Goal: Information Seeking & Learning: Learn about a topic

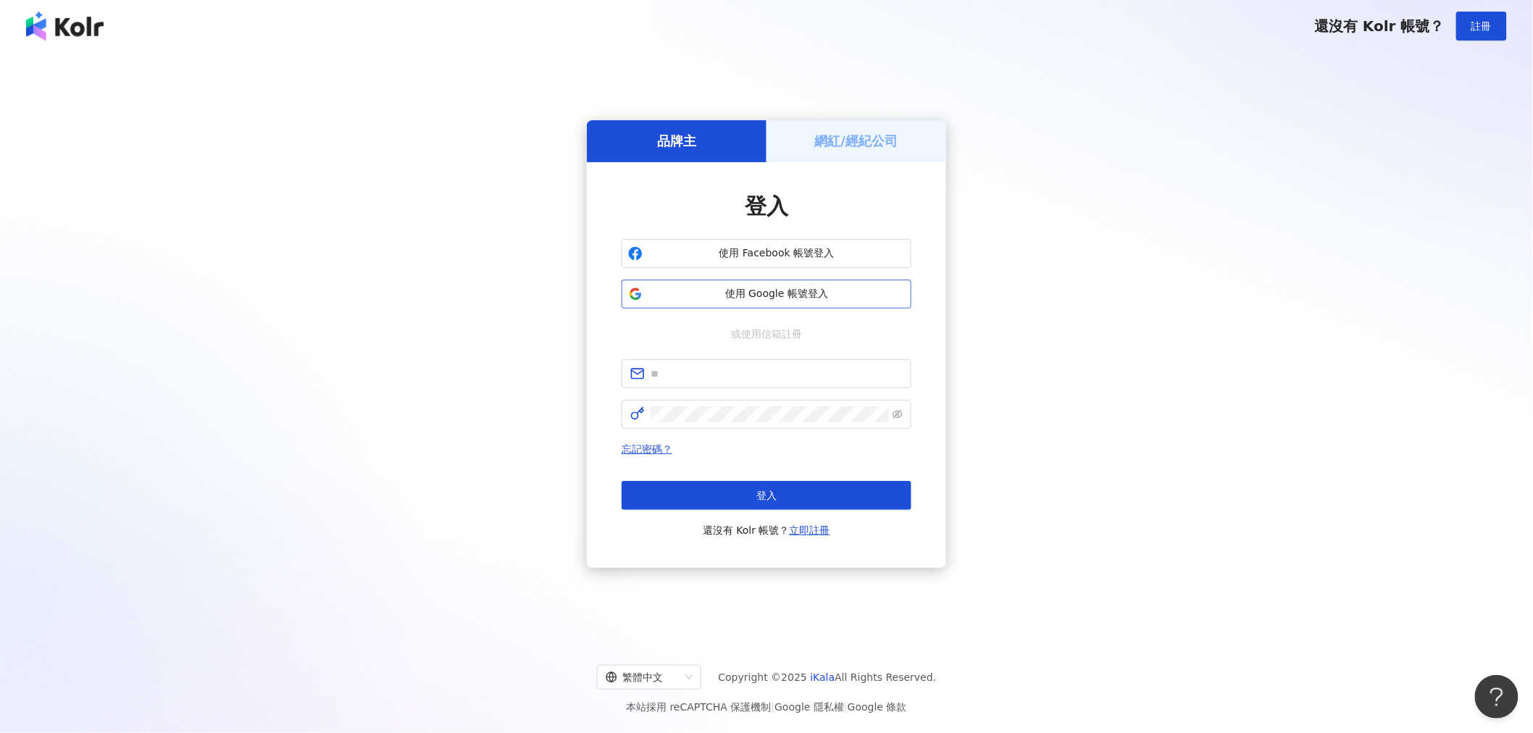
click at [803, 293] on span "使用 Google 帳號登入" at bounding box center [776, 294] width 256 height 14
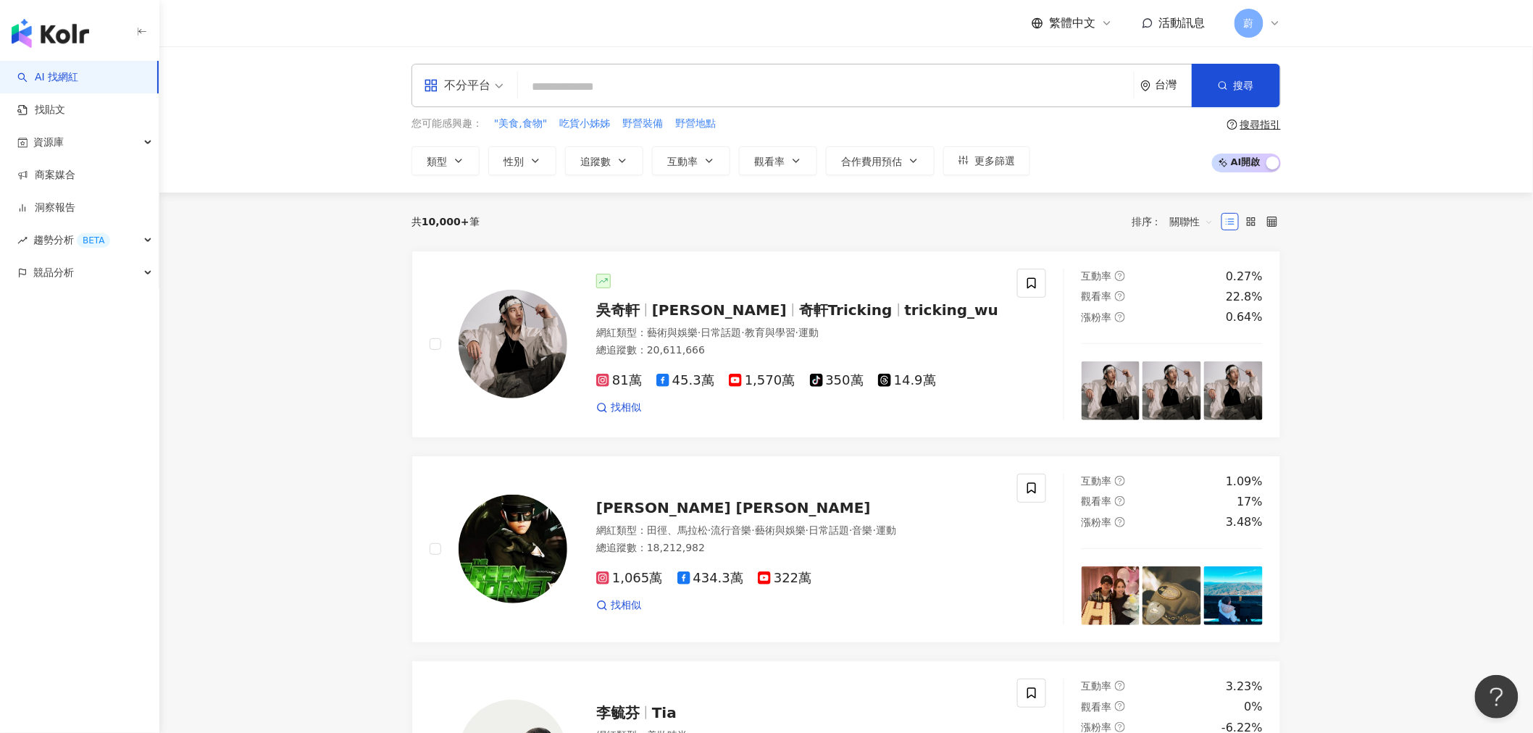
click at [65, 103] on link "找貼文" at bounding box center [41, 110] width 48 height 14
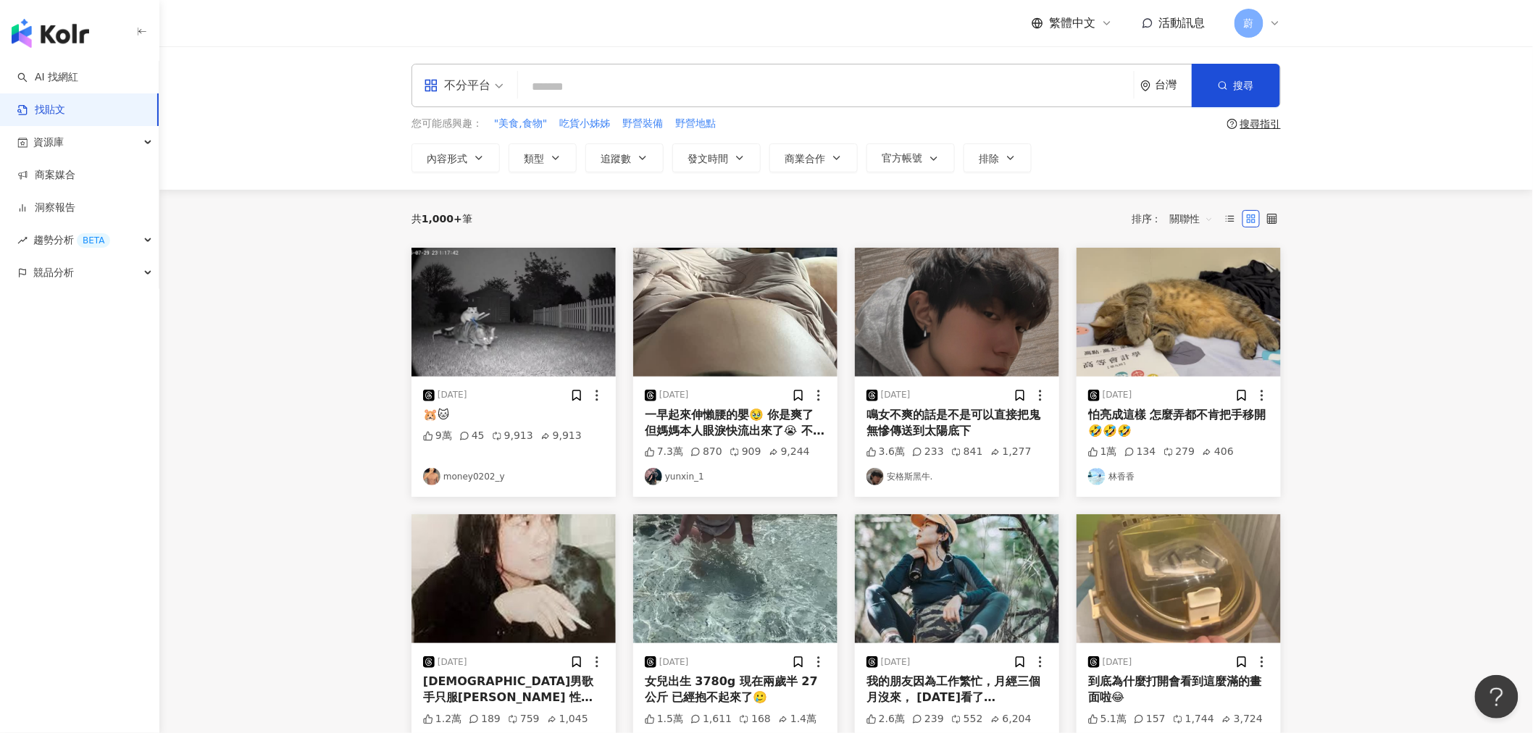
click at [367, 493] on main "不分平台 台灣 搜尋 您可能感興趣： "美食,食物" 吃貨小姊姊 野營裝備 野營地點 搜尋指引 內容形式 類型 追蹤數 發文時間 商業合作 官方帳號 排除 共…" at bounding box center [845, 611] width 1373 height 1130
click at [577, 88] on input "search" at bounding box center [826, 86] width 604 height 31
click at [494, 88] on span "不分平台" at bounding box center [464, 85] width 80 height 23
click at [55, 80] on link "AI 找網紅" at bounding box center [47, 77] width 61 height 14
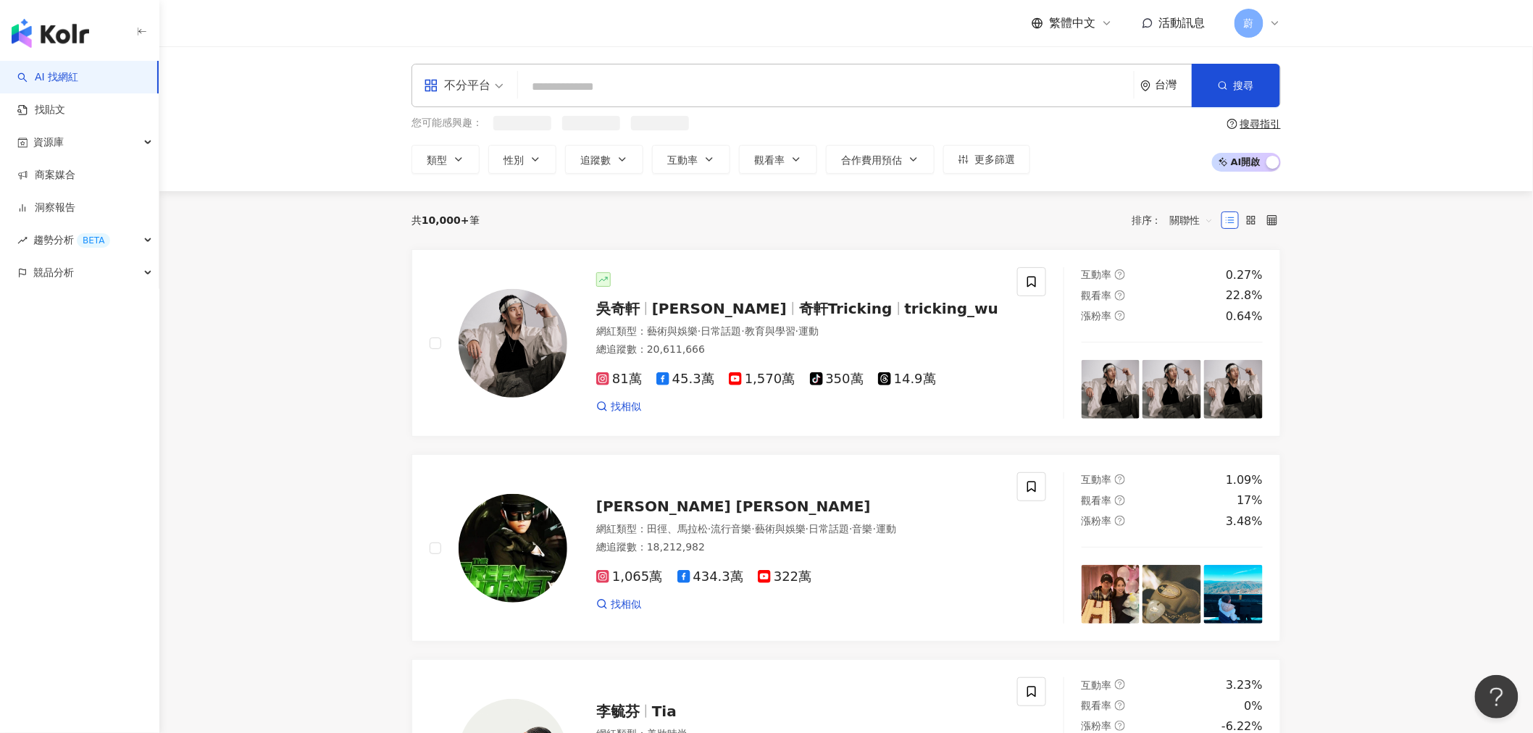
click at [611, 90] on input "search" at bounding box center [826, 87] width 604 height 28
type input "****"
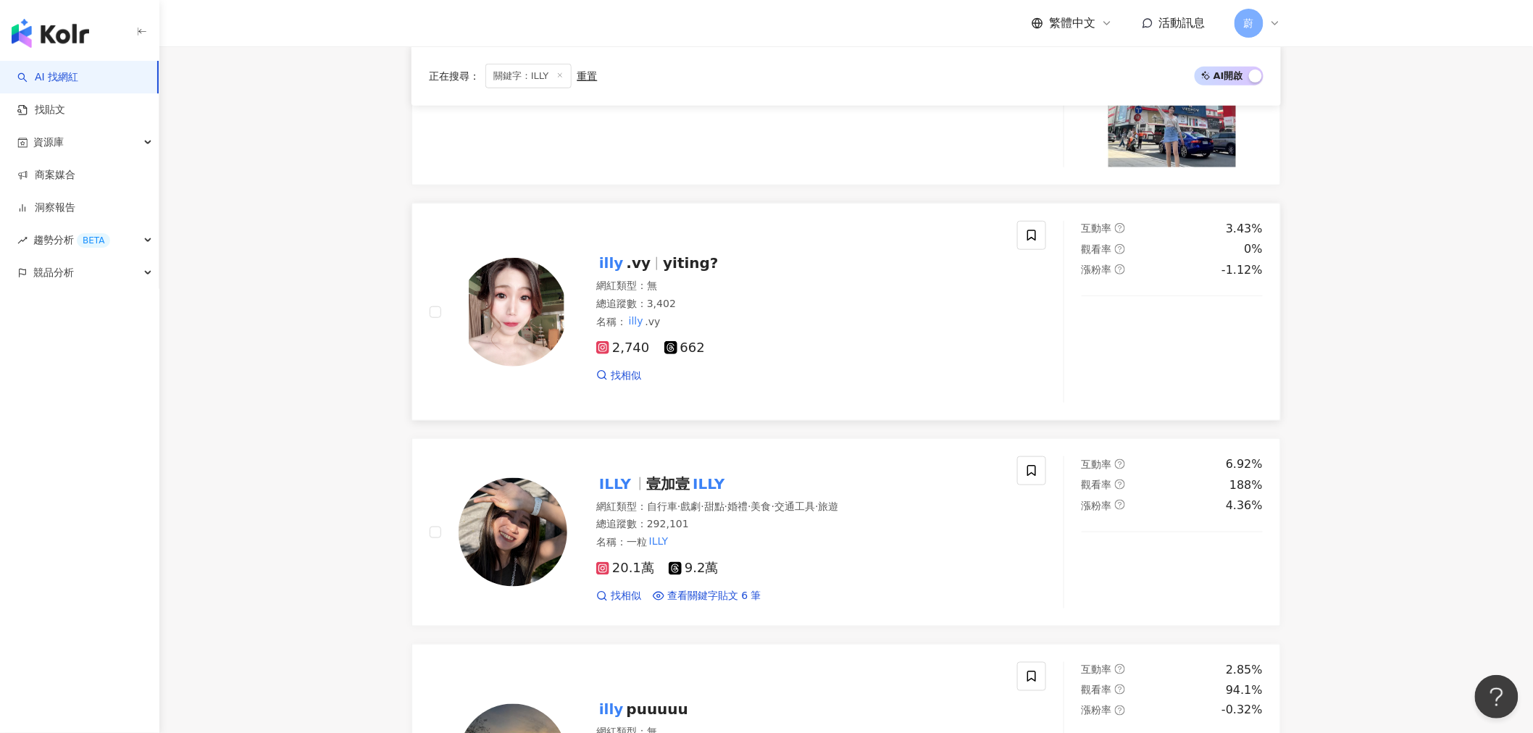
scroll to position [563, 0]
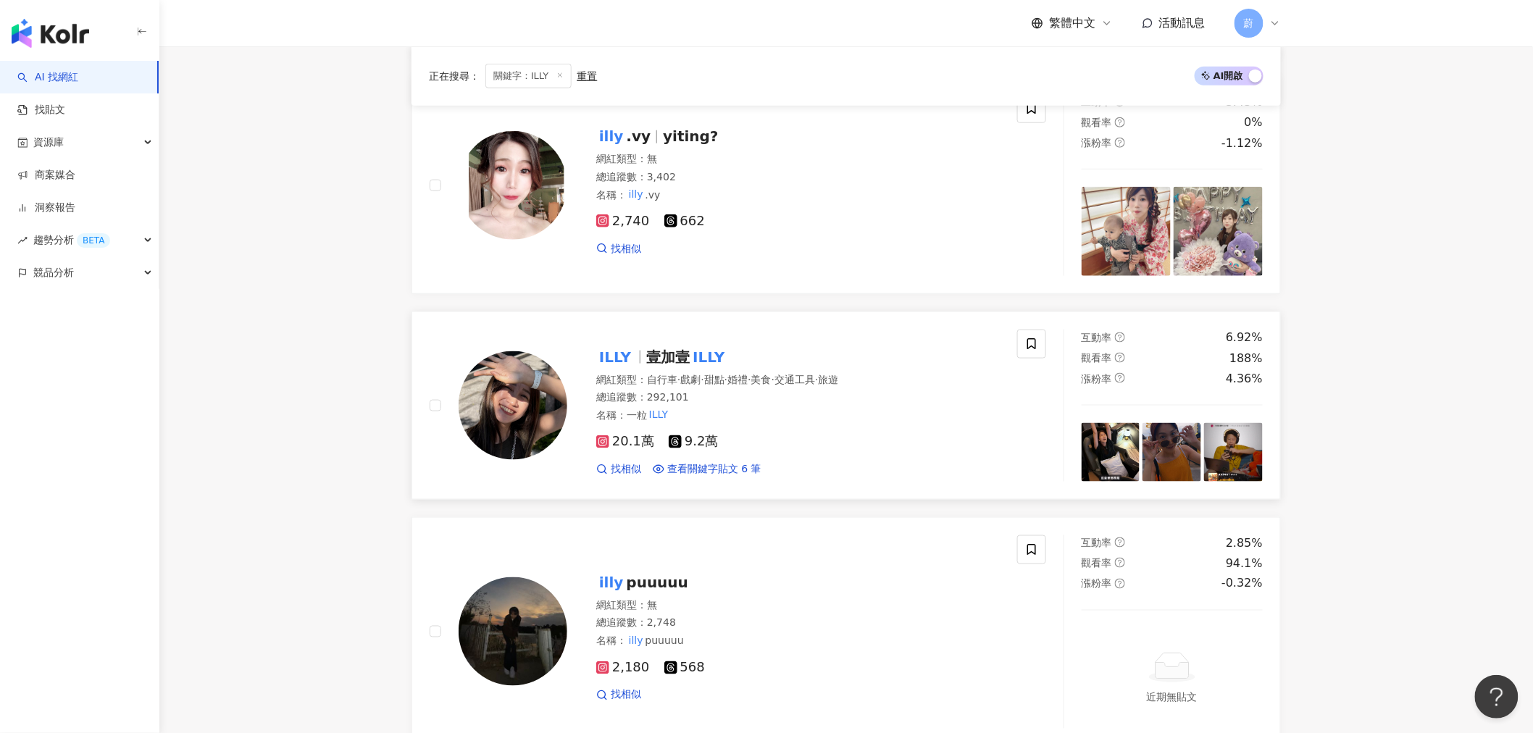
click at [693, 352] on mark "ILLY" at bounding box center [709, 357] width 38 height 23
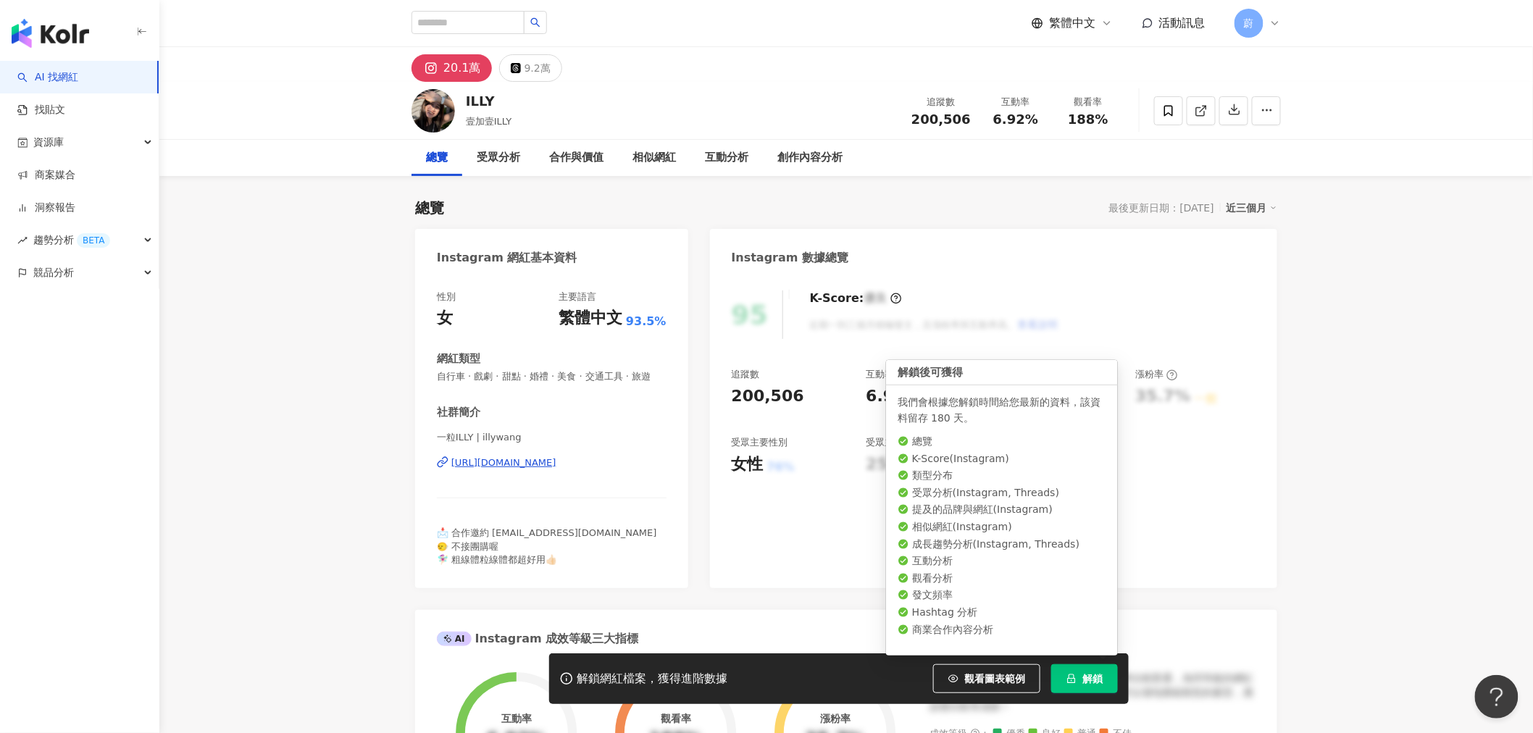
click at [1087, 681] on span "解鎖" at bounding box center [1092, 679] width 20 height 12
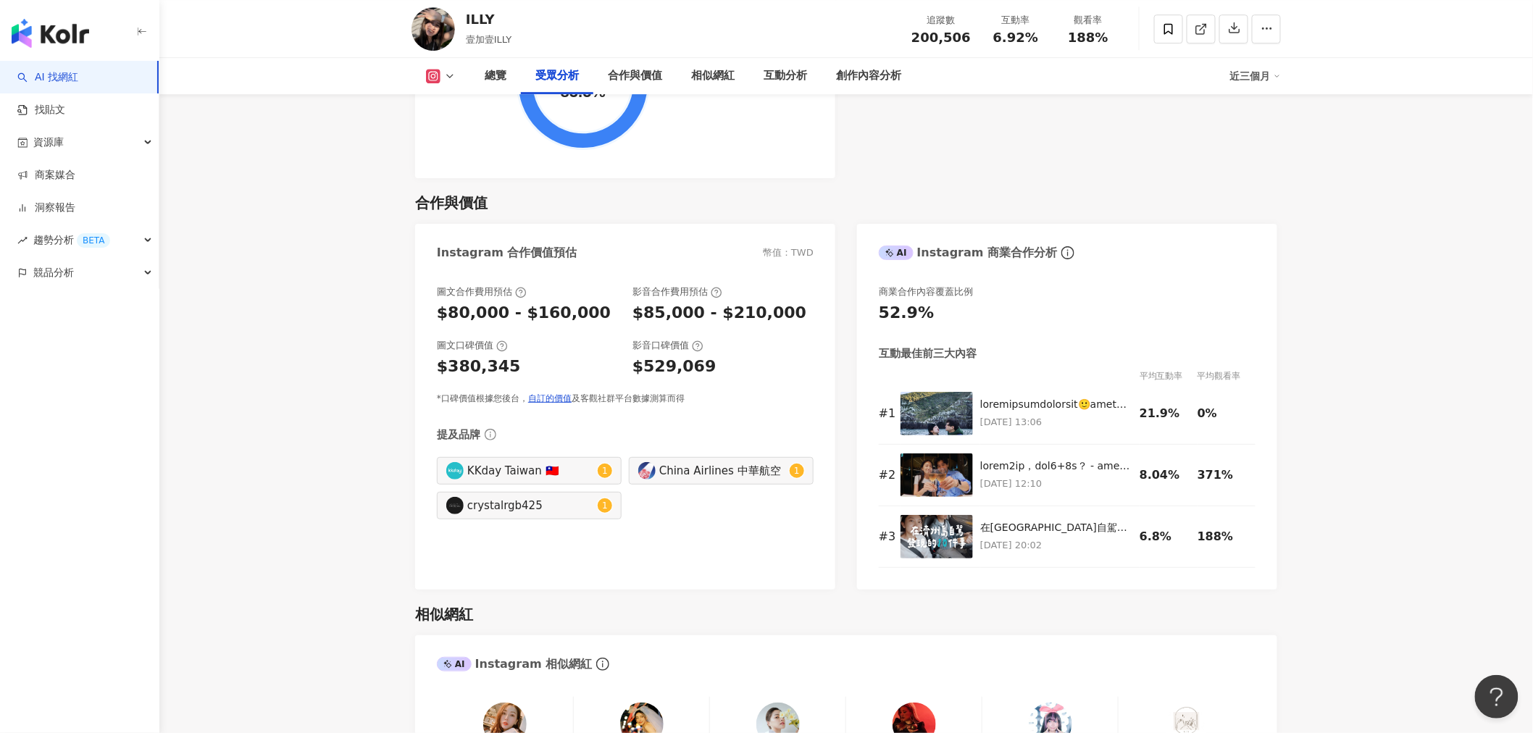
scroll to position [1931, 0]
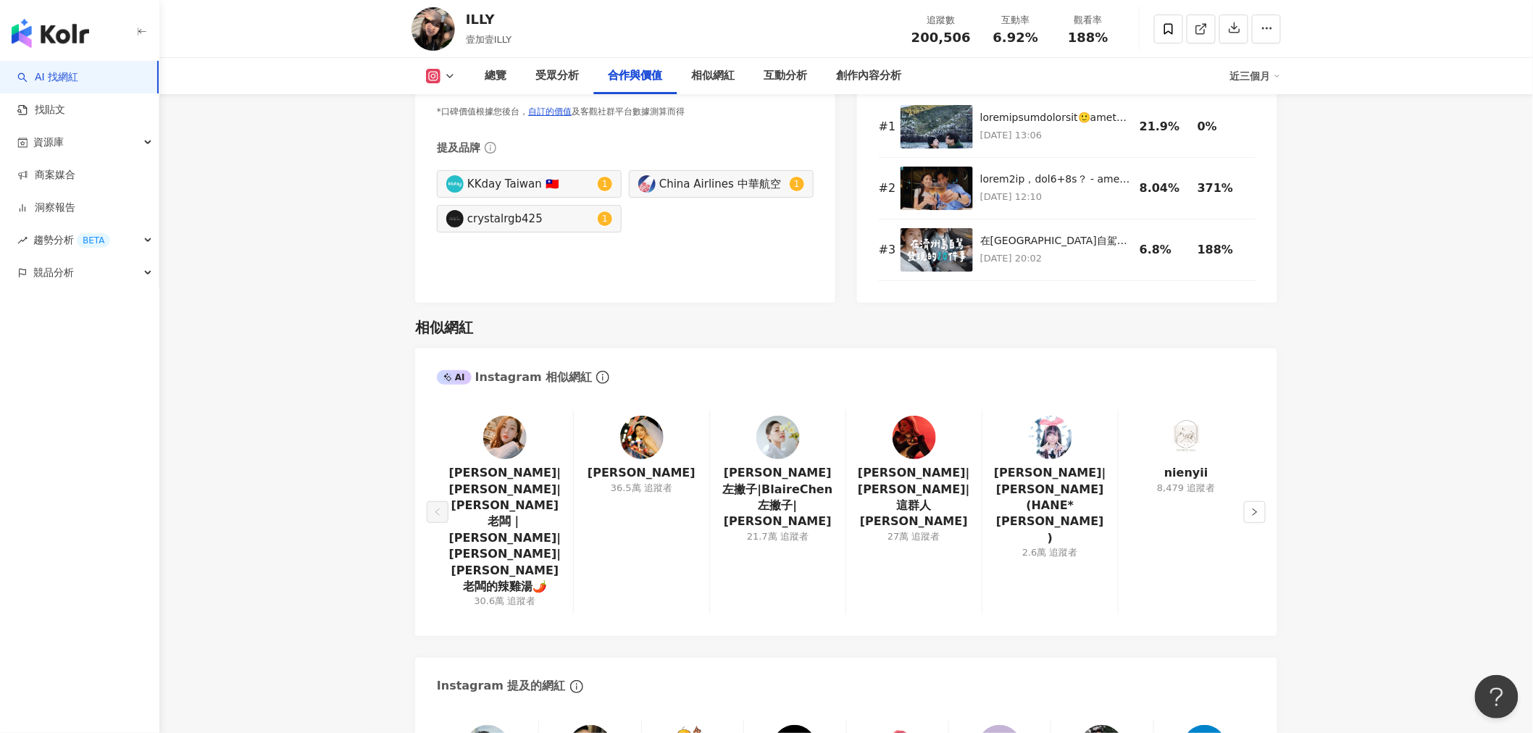
click at [379, 578] on main "20.1萬 9.2萬 ILLY 壹加壹ILLY 追蹤數 200,506 互動率 6.92% 觀看率 188% 總覽 受眾分析 合作與價值 相似網紅 互動分析 …" at bounding box center [845, 714] width 1373 height 5681
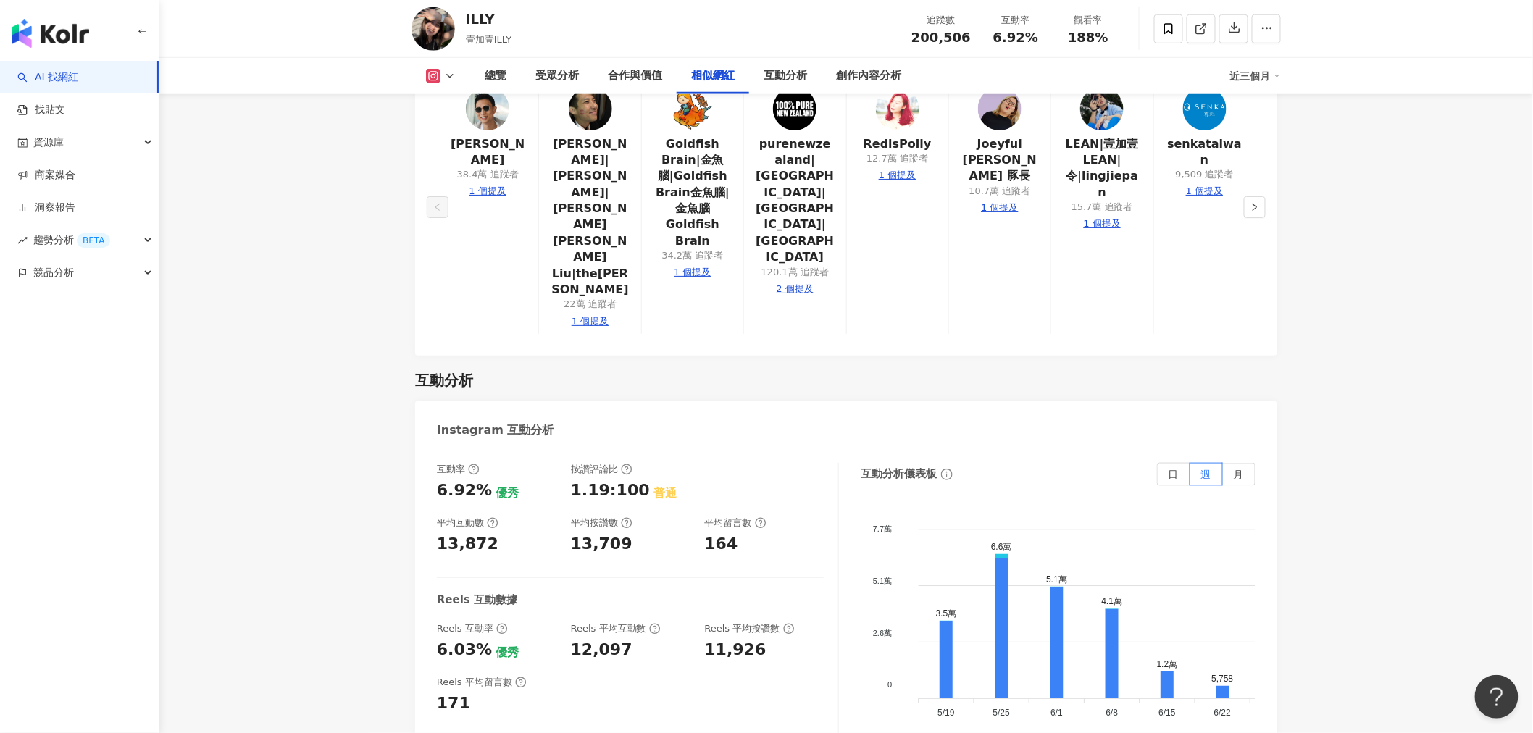
scroll to position [2632, 0]
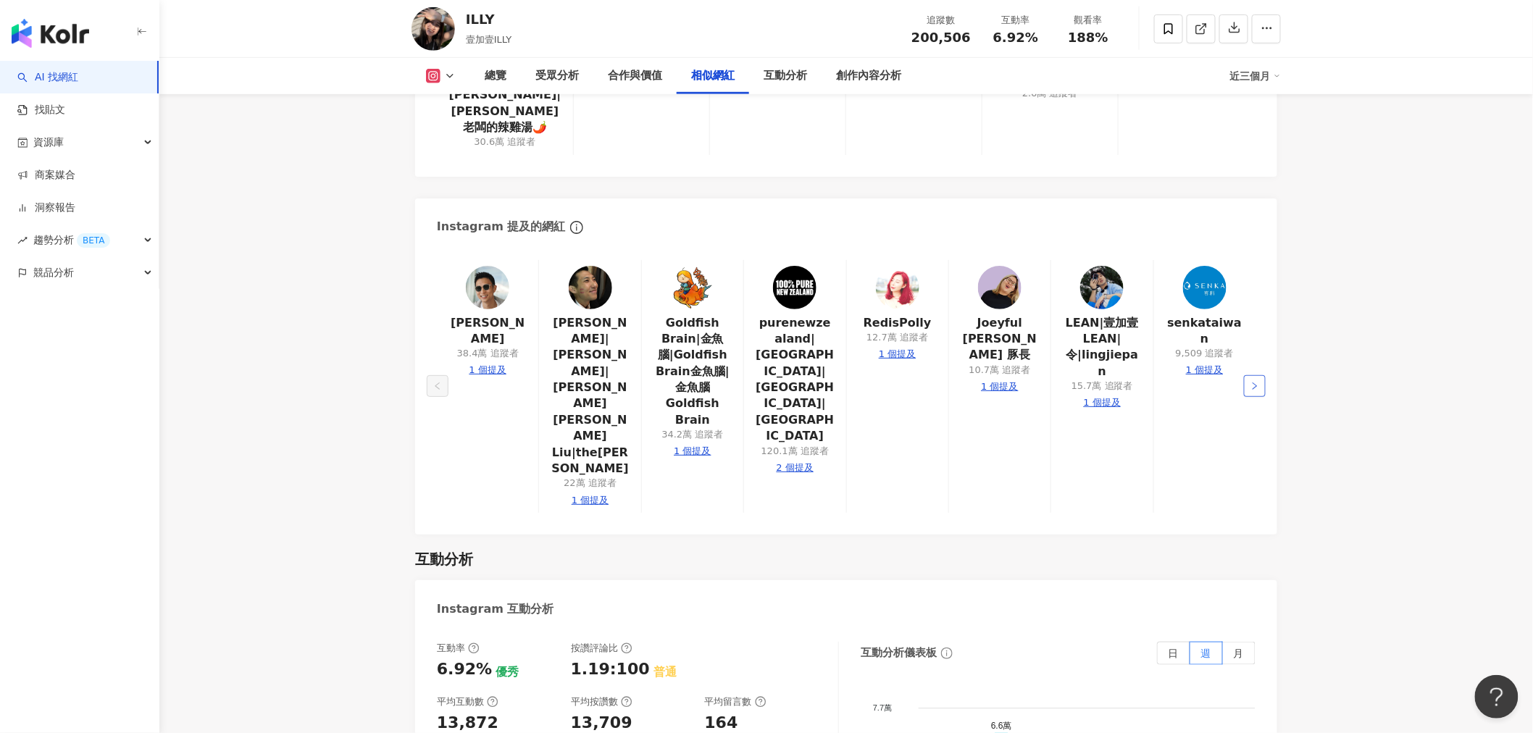
click at [1254, 382] on icon "right" at bounding box center [1254, 386] width 9 height 9
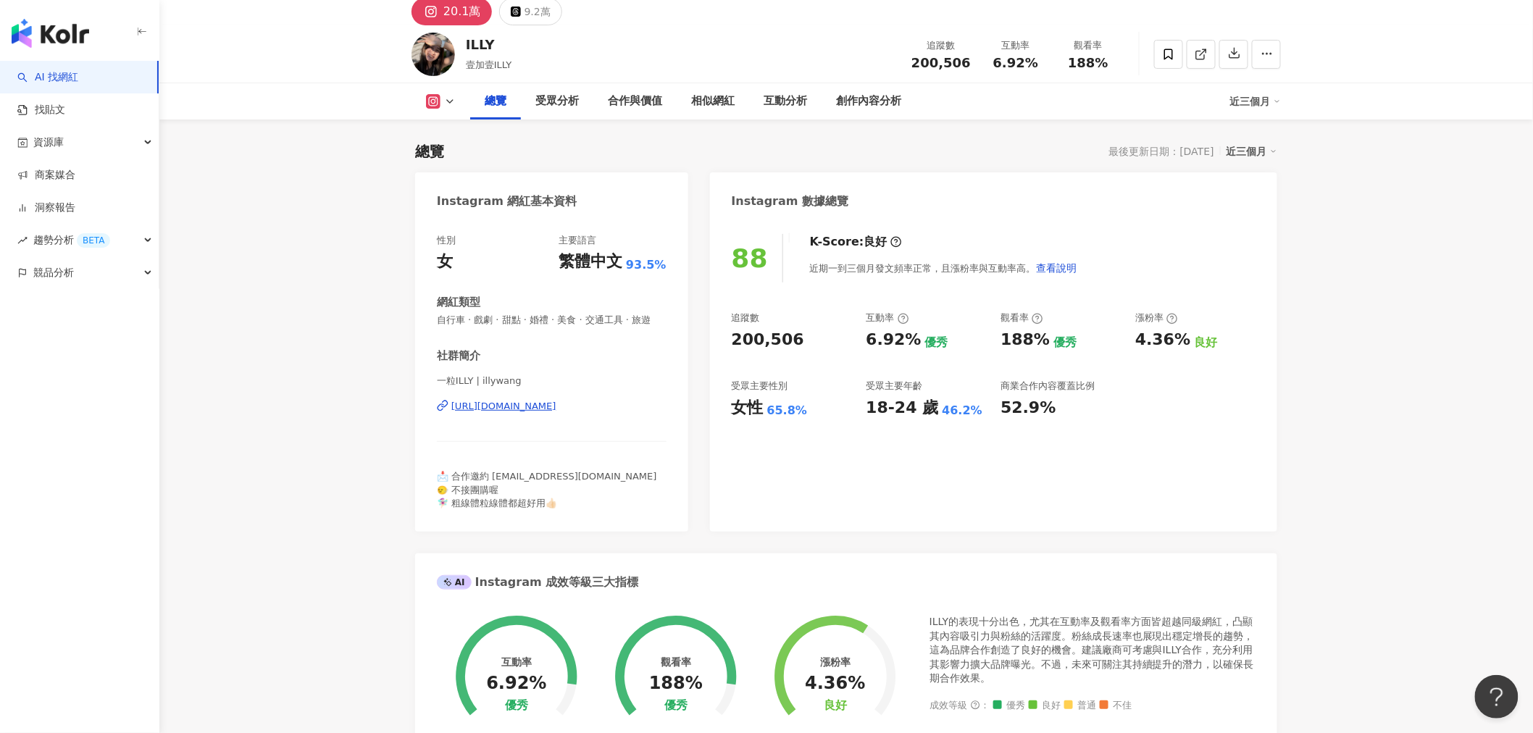
scroll to position [0, 0]
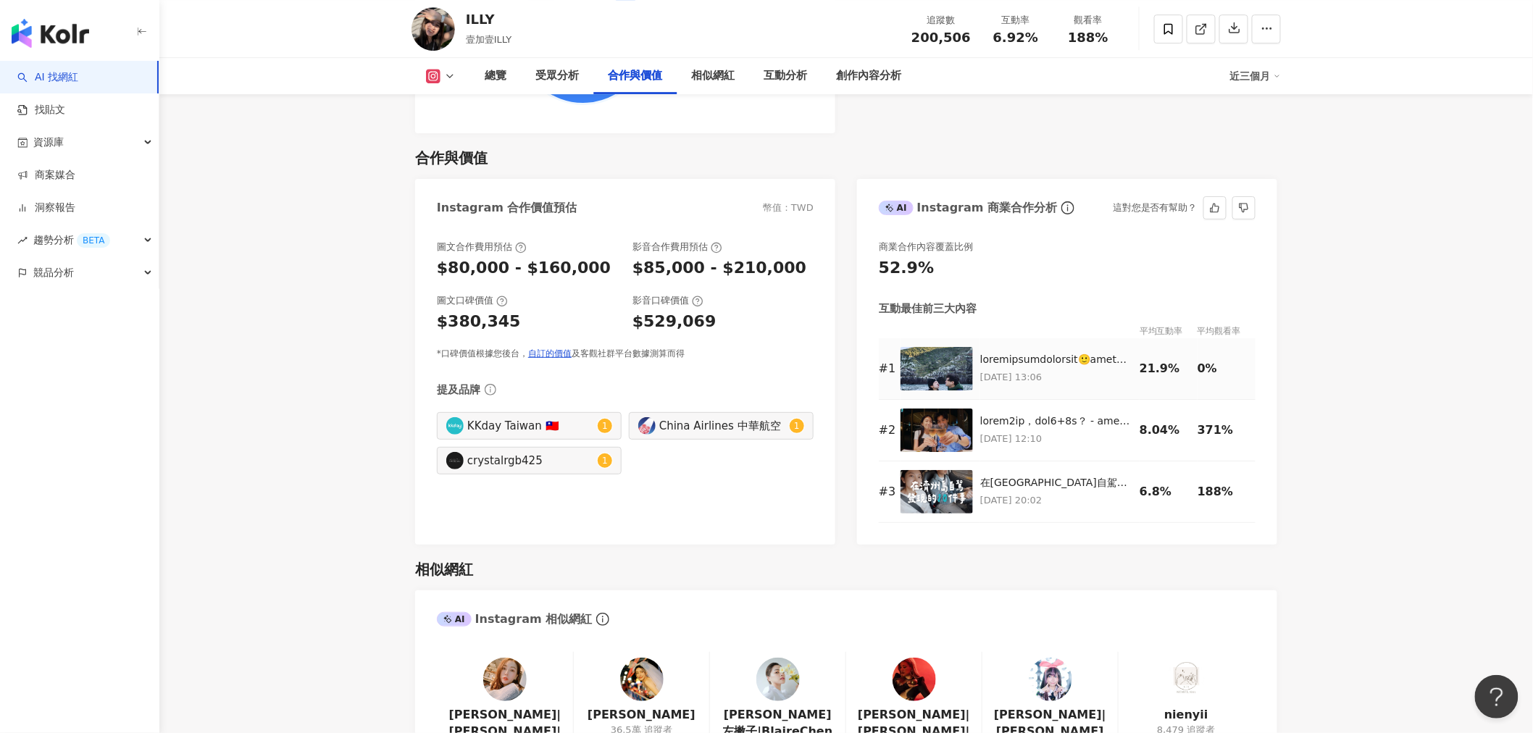
scroll to position [2414, 0]
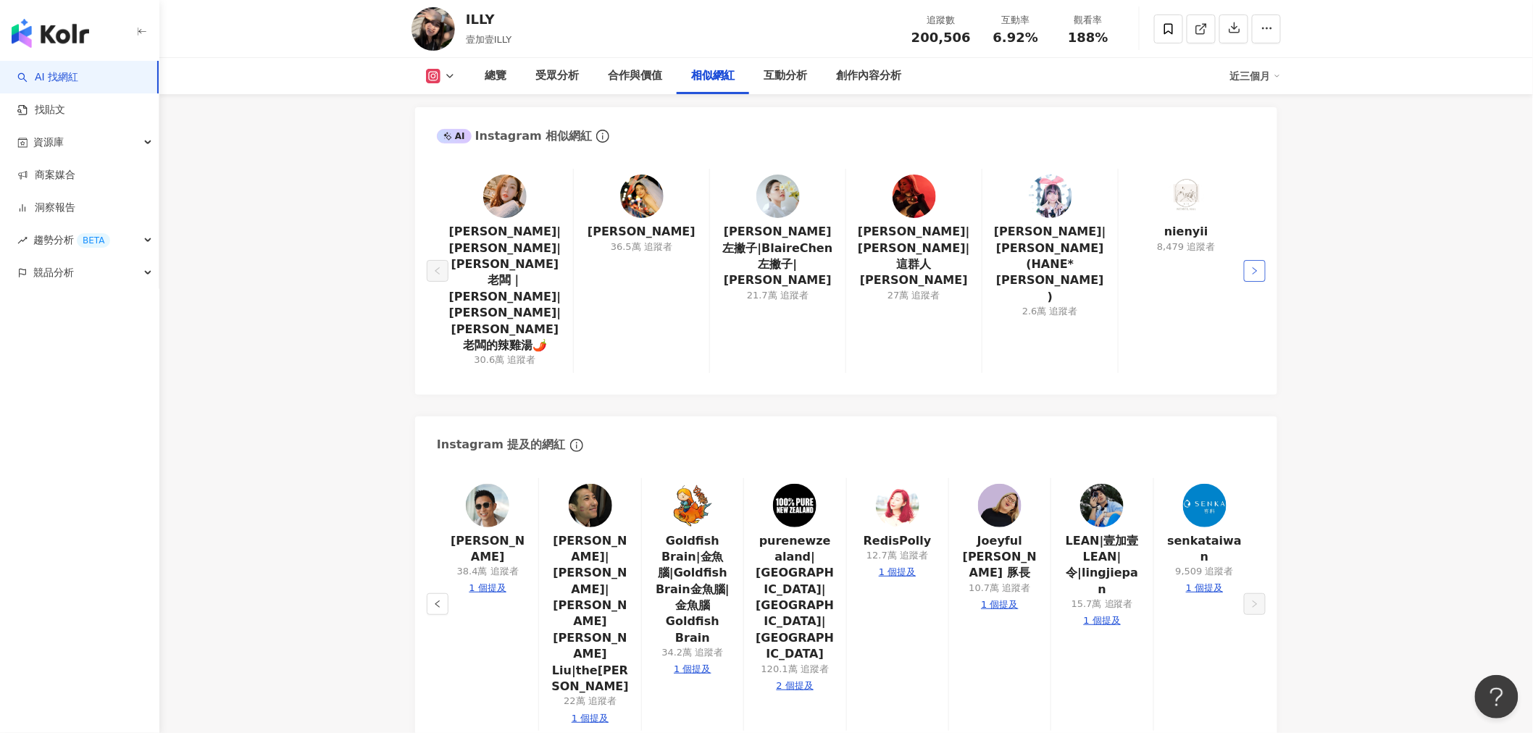
click at [1250, 267] on icon "right" at bounding box center [1254, 271] width 9 height 9
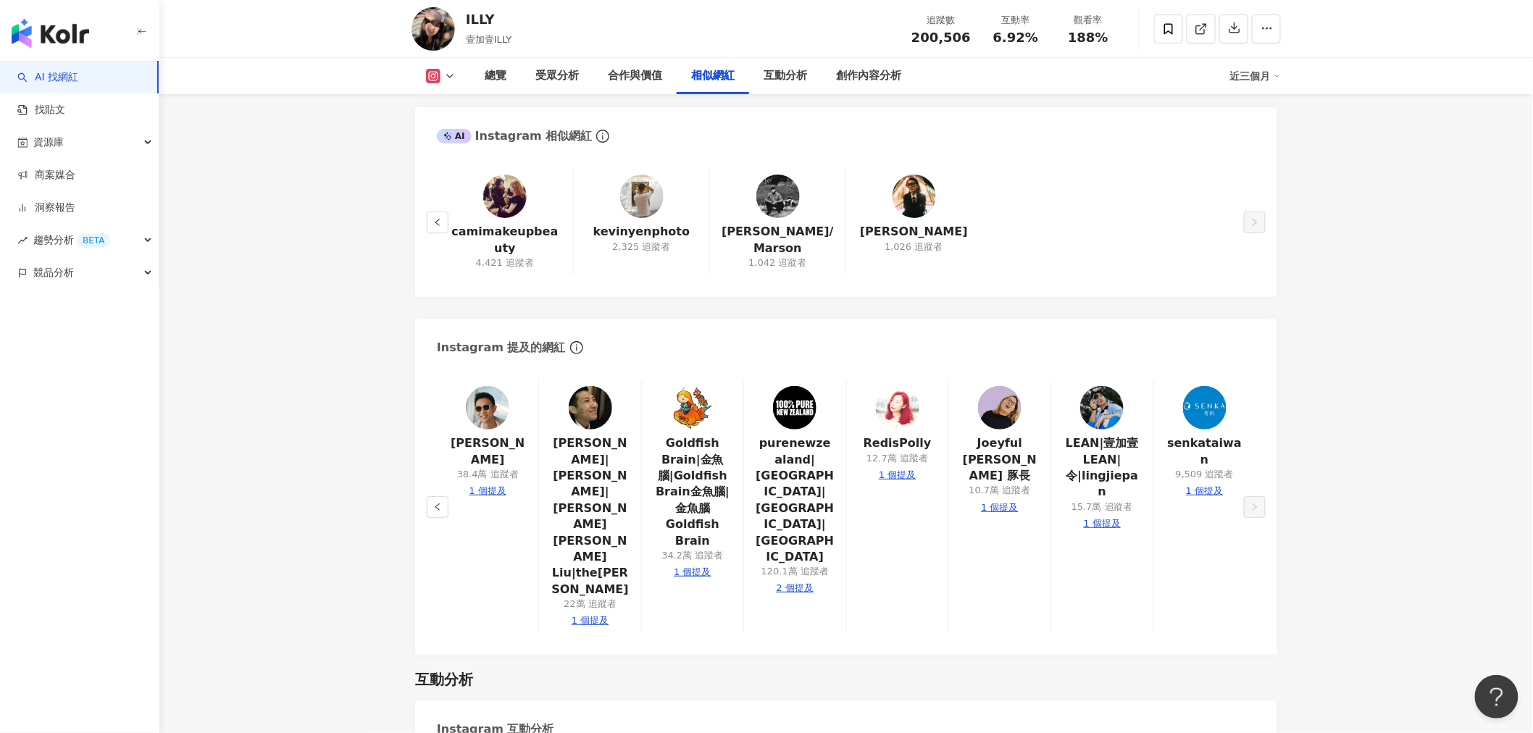
click at [1251, 461] on div "senkataiwan 9,509 追蹤者 1 個提及" at bounding box center [1204, 506] width 102 height 253
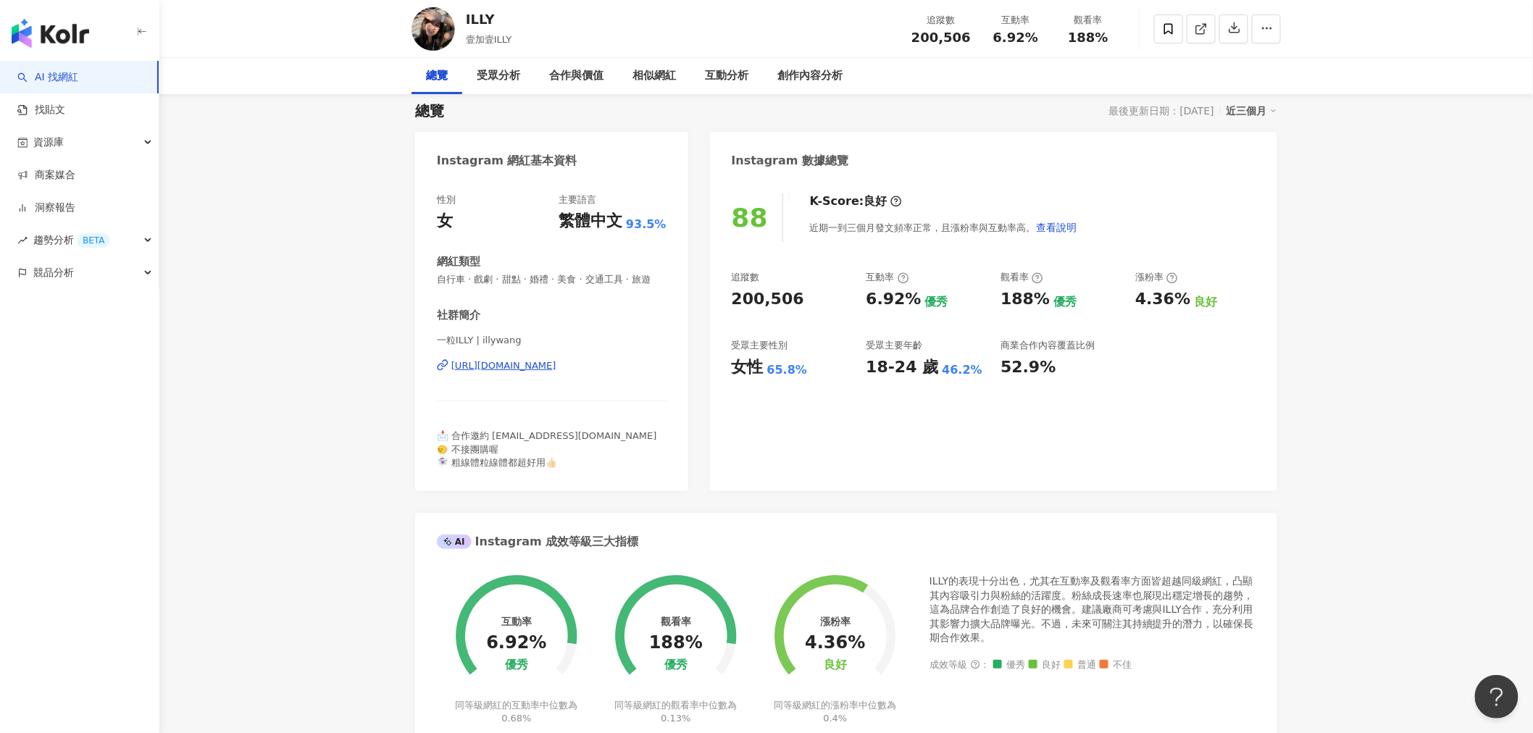
scroll to position [0, 0]
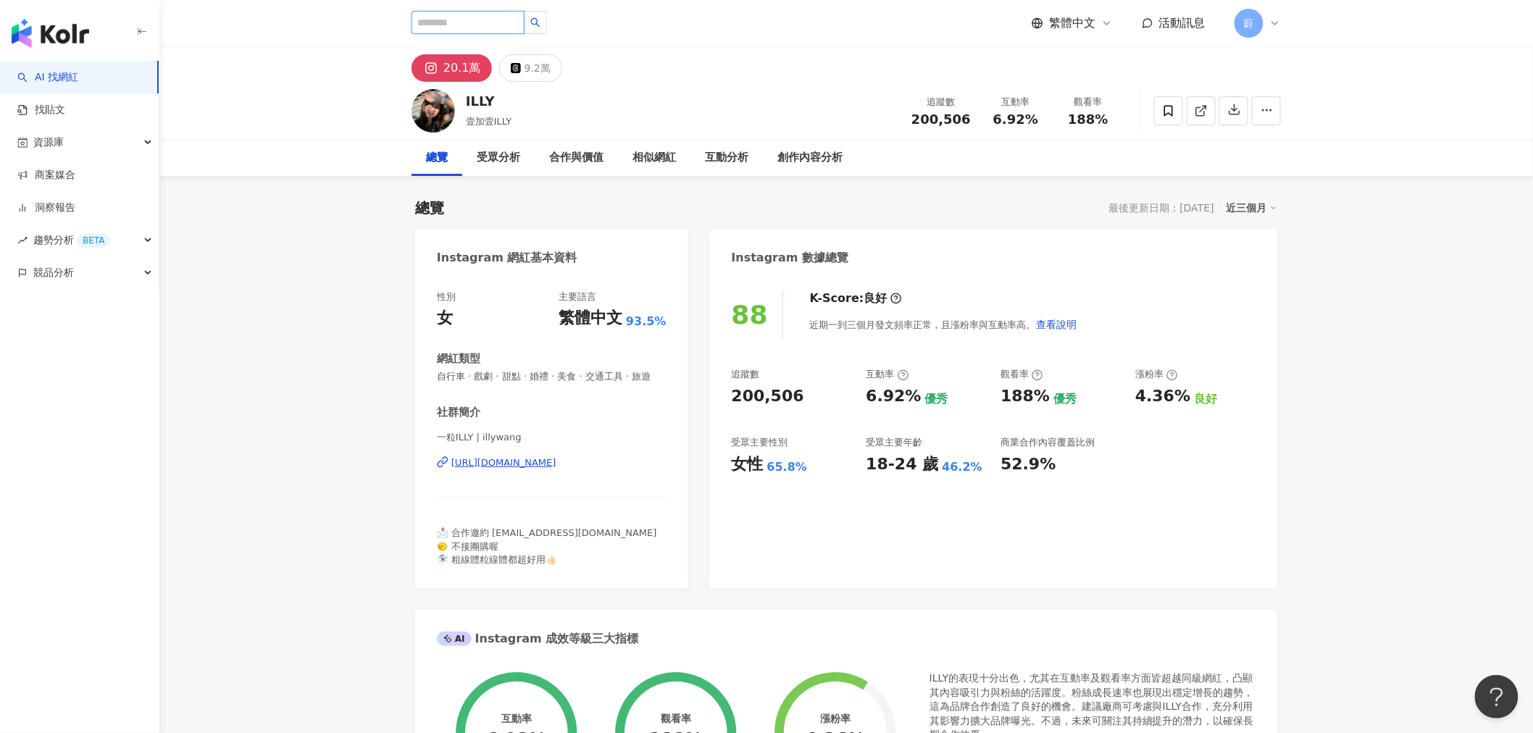
click at [456, 28] on input "search" at bounding box center [467, 22] width 113 height 23
type input "***"
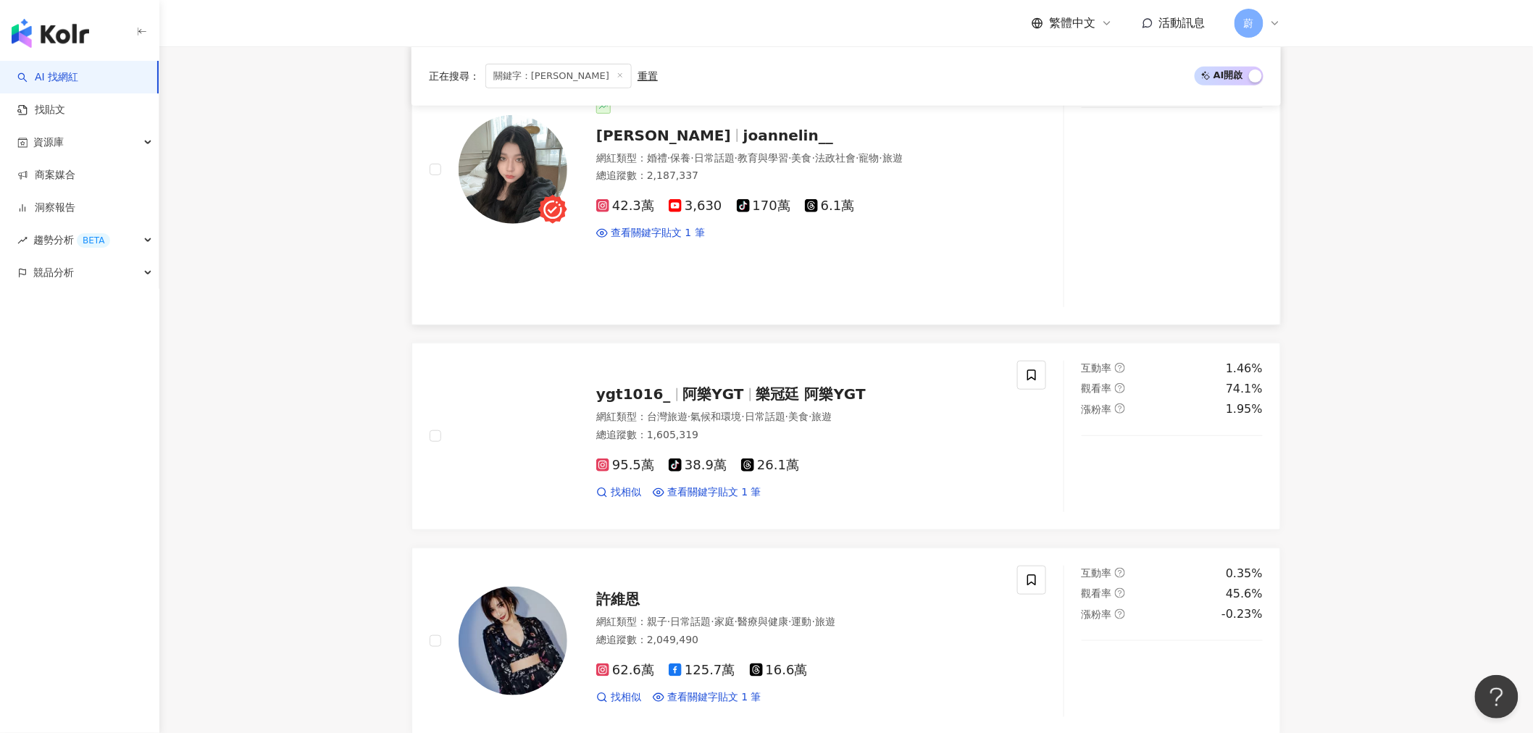
scroll to position [161, 0]
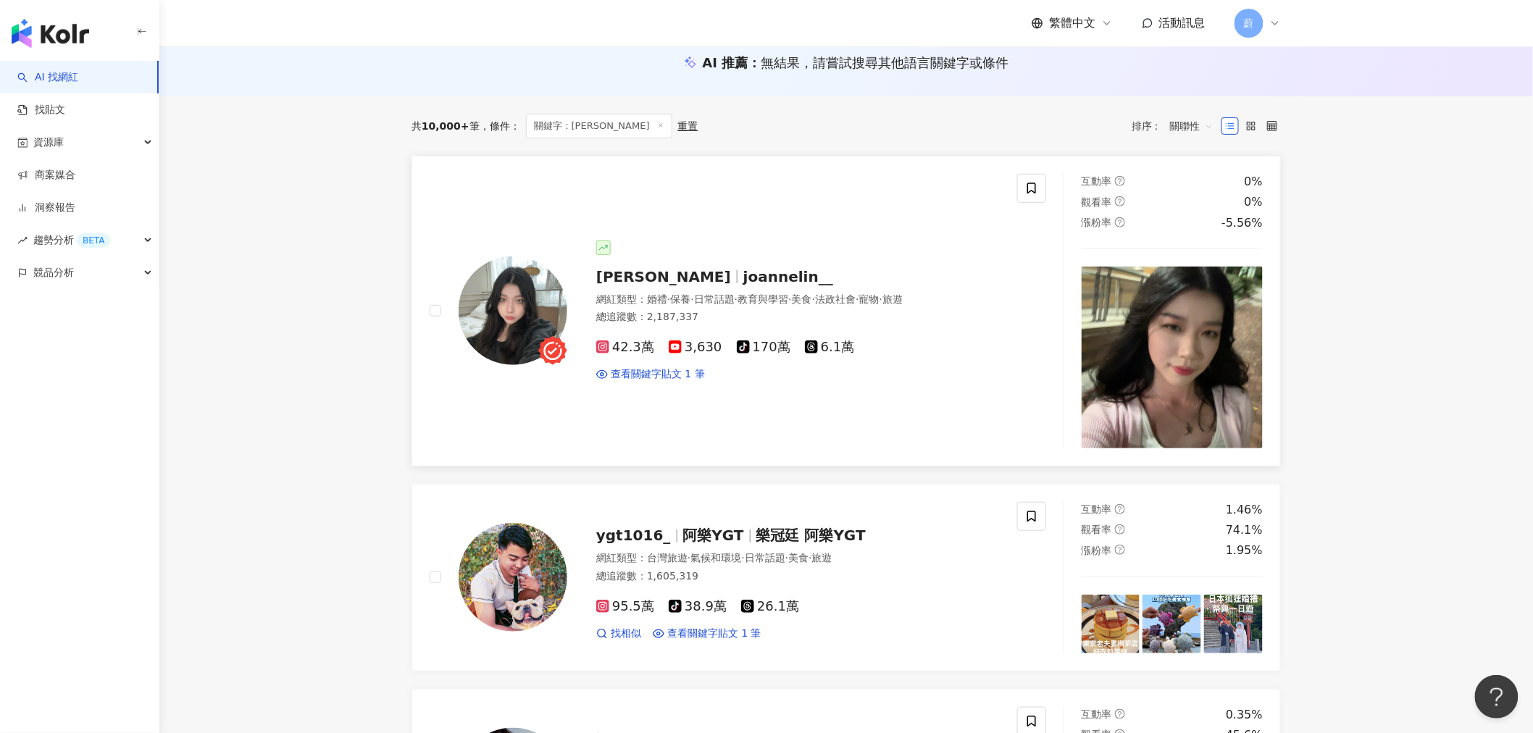
click at [628, 277] on span "Joanne Lin" at bounding box center [663, 276] width 135 height 17
click at [633, 278] on span "Joanne Lin" at bounding box center [663, 276] width 135 height 17
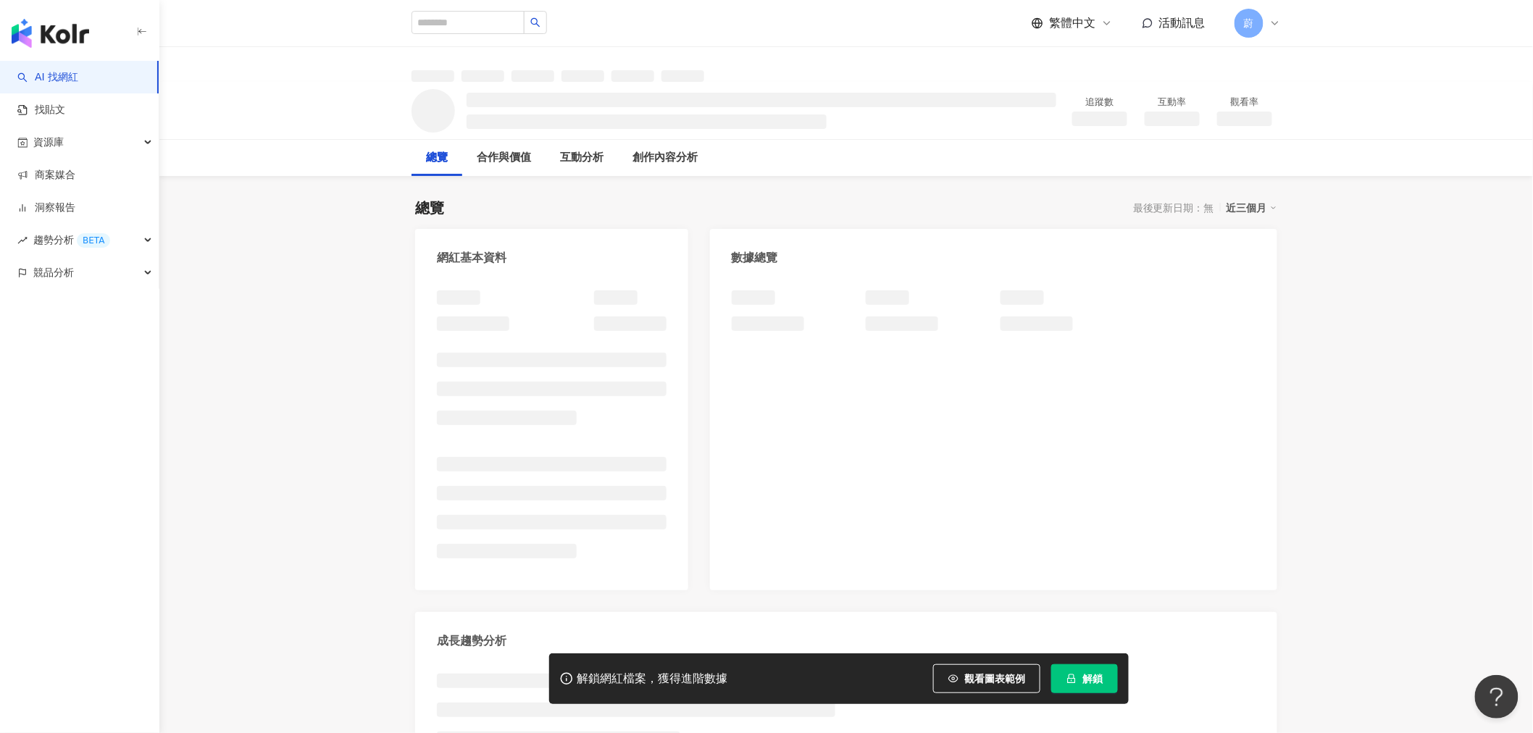
click at [1089, 682] on span "解鎖" at bounding box center [1092, 679] width 20 height 12
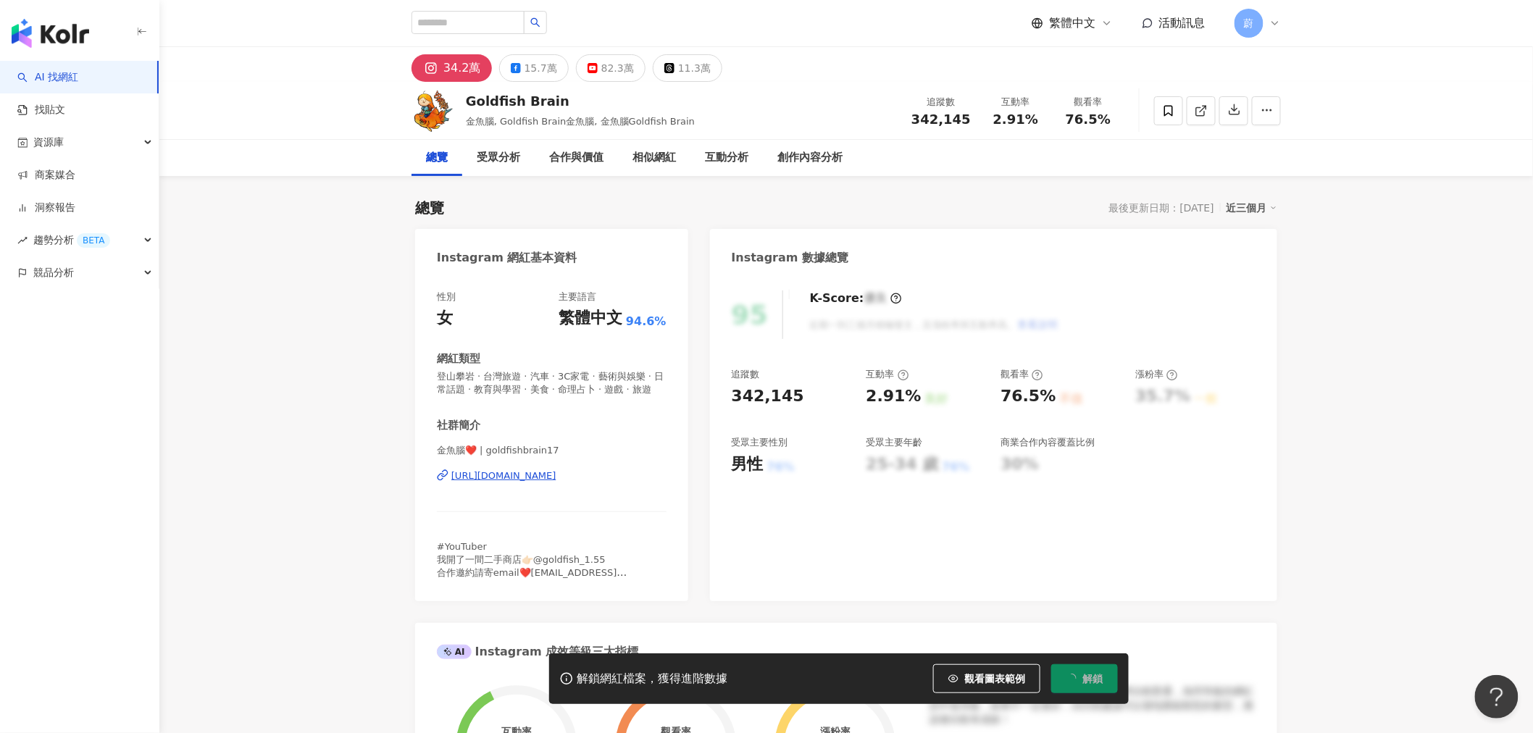
click at [1088, 684] on span "解鎖" at bounding box center [1092, 679] width 20 height 12
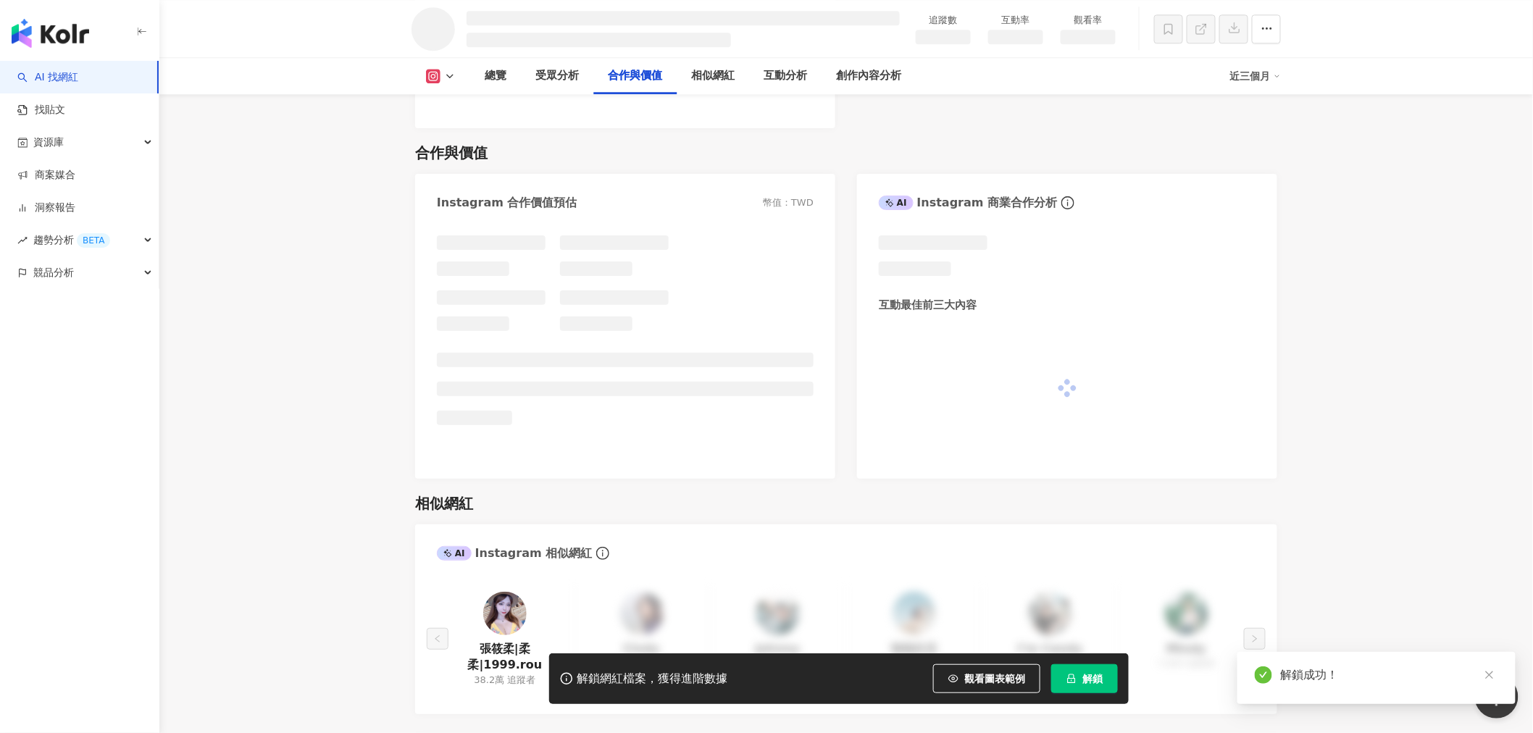
scroll to position [1633, 0]
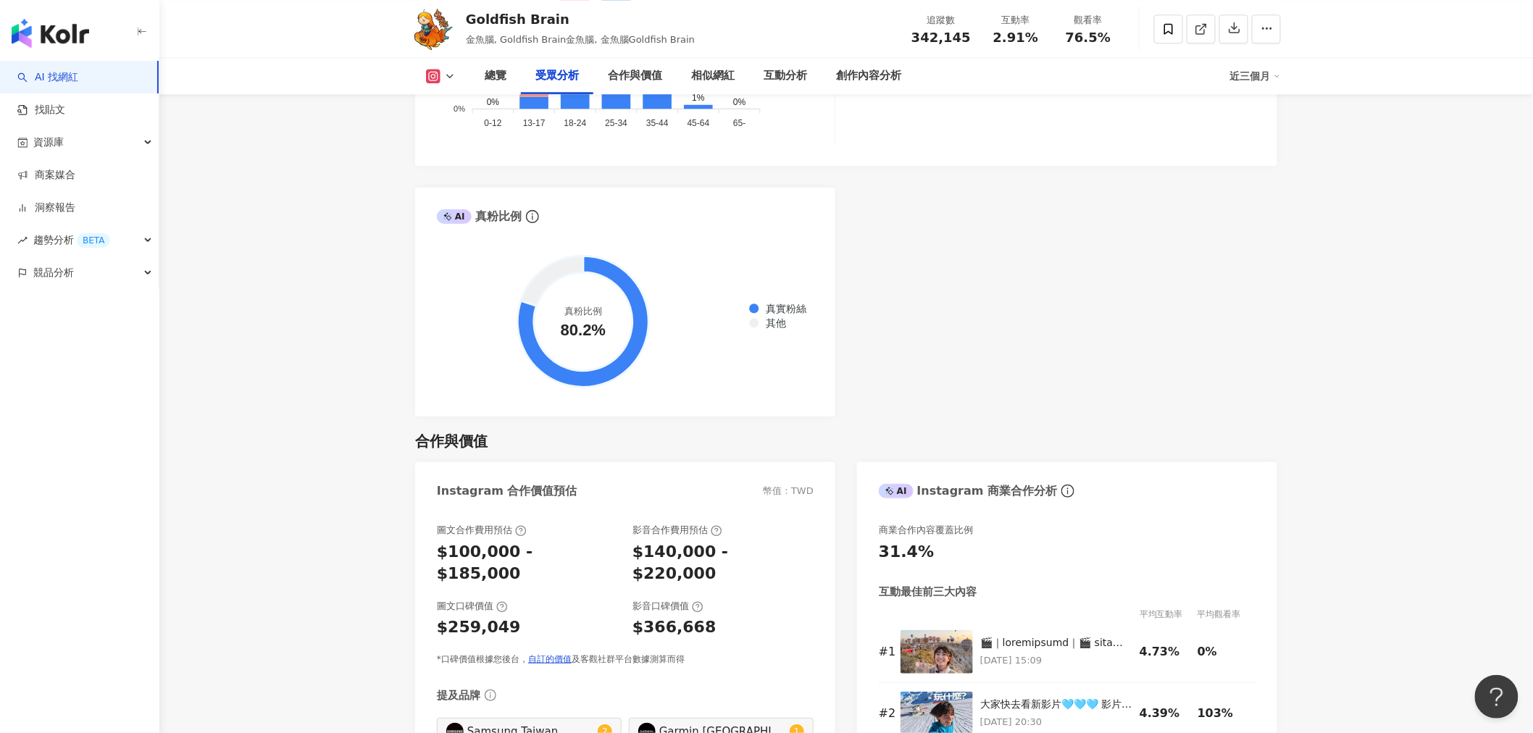
scroll to position [1851, 0]
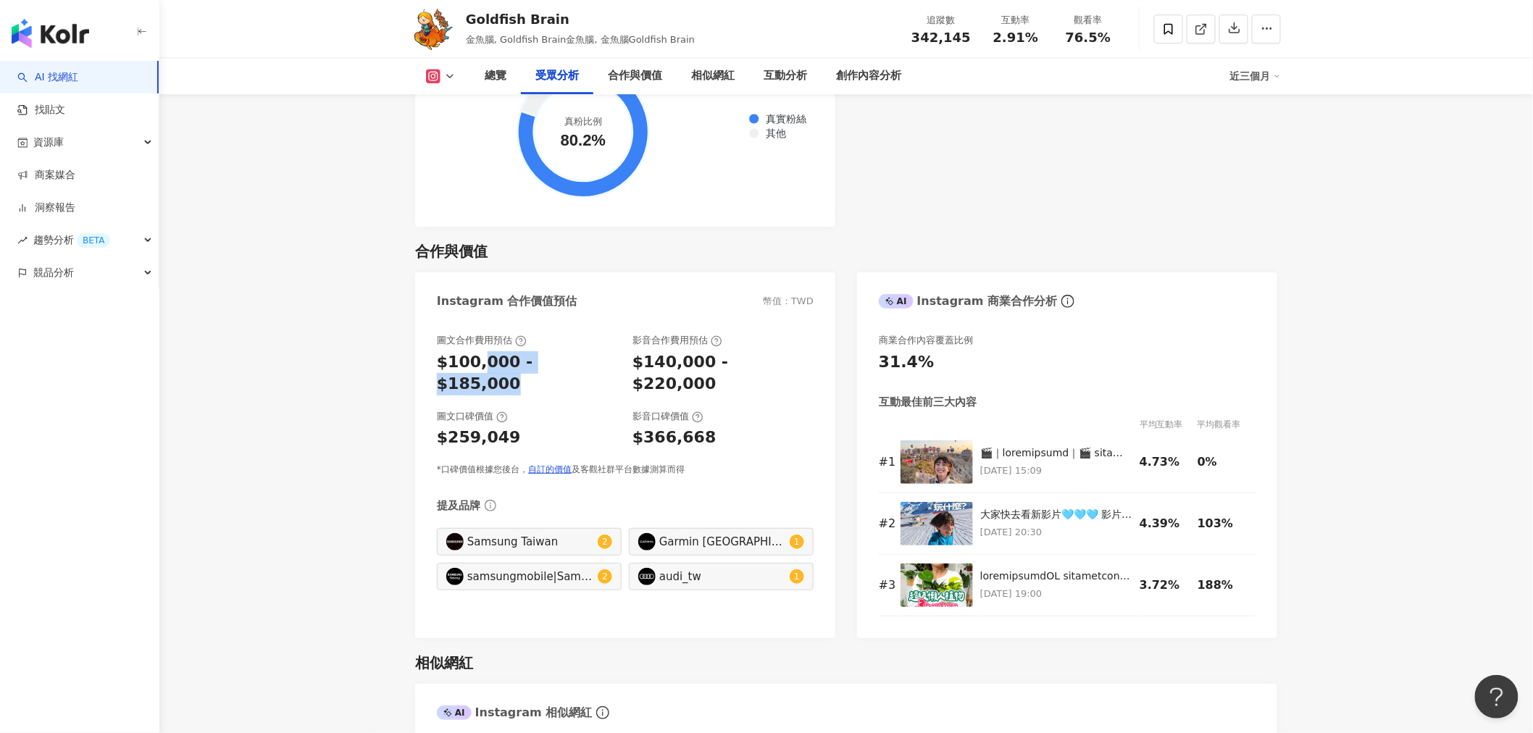
drag, startPoint x: 592, startPoint y: 349, endPoint x: 480, endPoint y: 349, distance: 111.6
click at [480, 351] on div "$100,000 - $185,000" at bounding box center [527, 373] width 181 height 45
click at [706, 357] on div "$140,000 - $220,000" at bounding box center [722, 373] width 181 height 45
click at [779, 356] on div "$140,000 - $220,000" at bounding box center [722, 373] width 181 height 45
drag, startPoint x: 783, startPoint y: 353, endPoint x: 630, endPoint y: 352, distance: 152.9
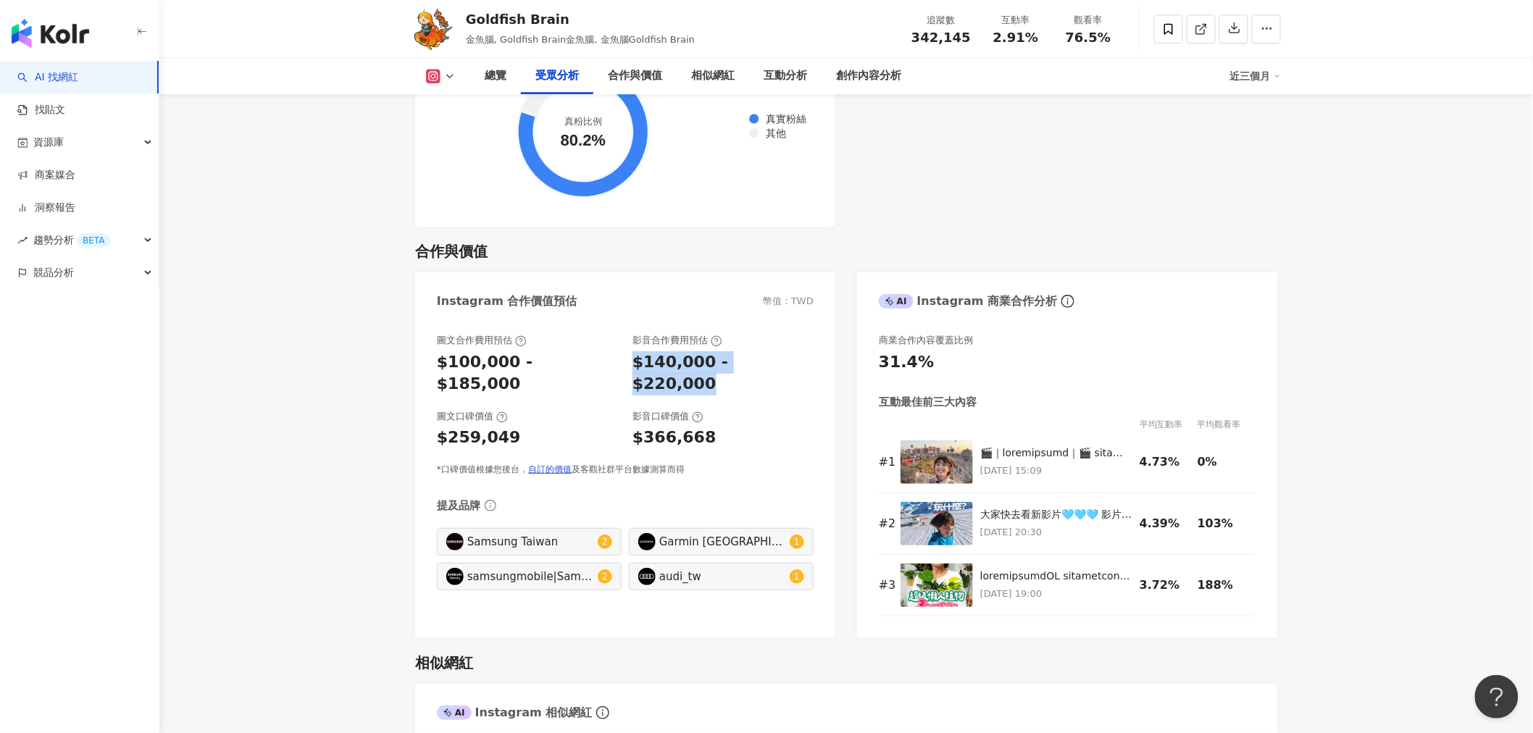
click at [630, 352] on div "圖文合作費用預估 $100,000 - $185,000 影音合作費用預估 $140,000 - $220,000" at bounding box center [625, 365] width 377 height 62
copy div "$140,000 - $220,000"
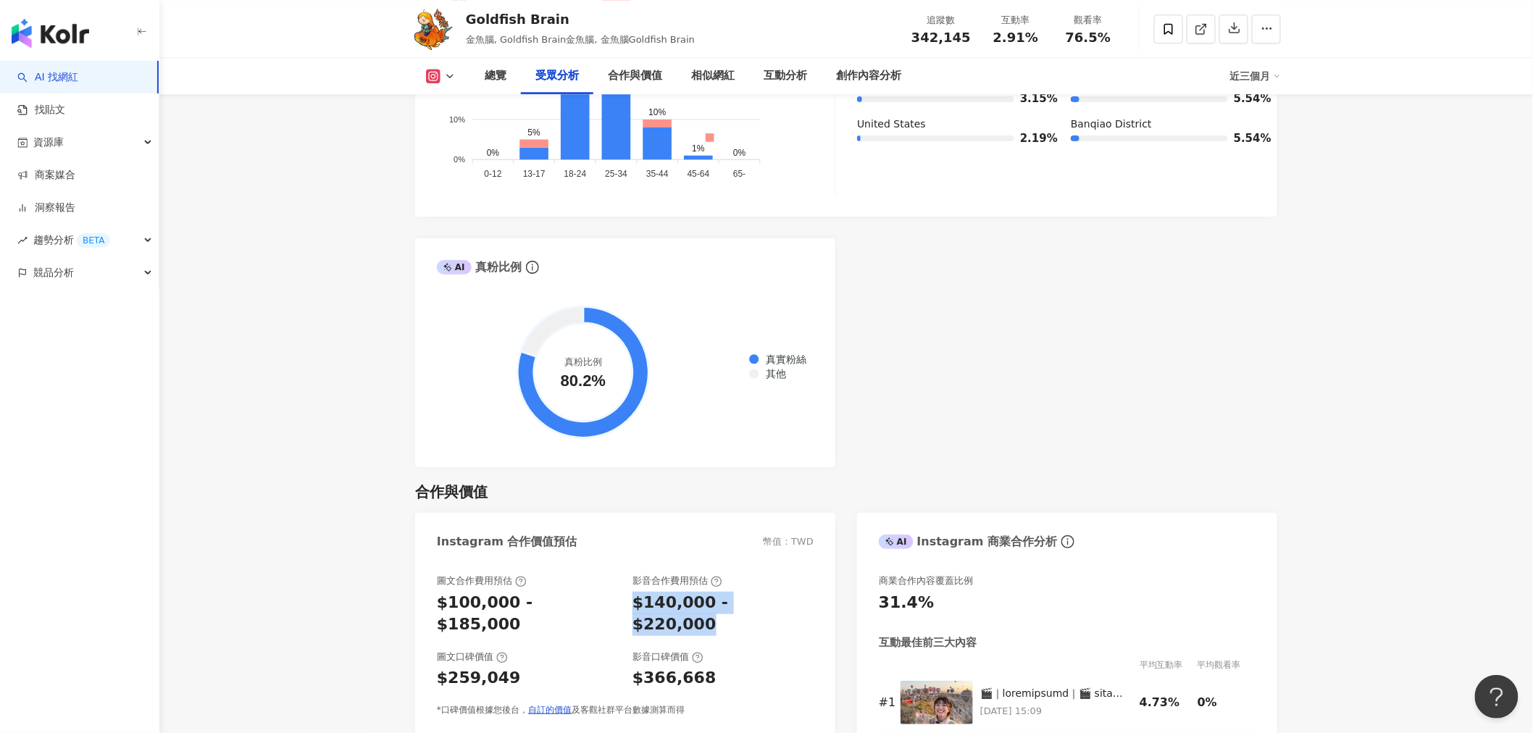
scroll to position [1610, 0]
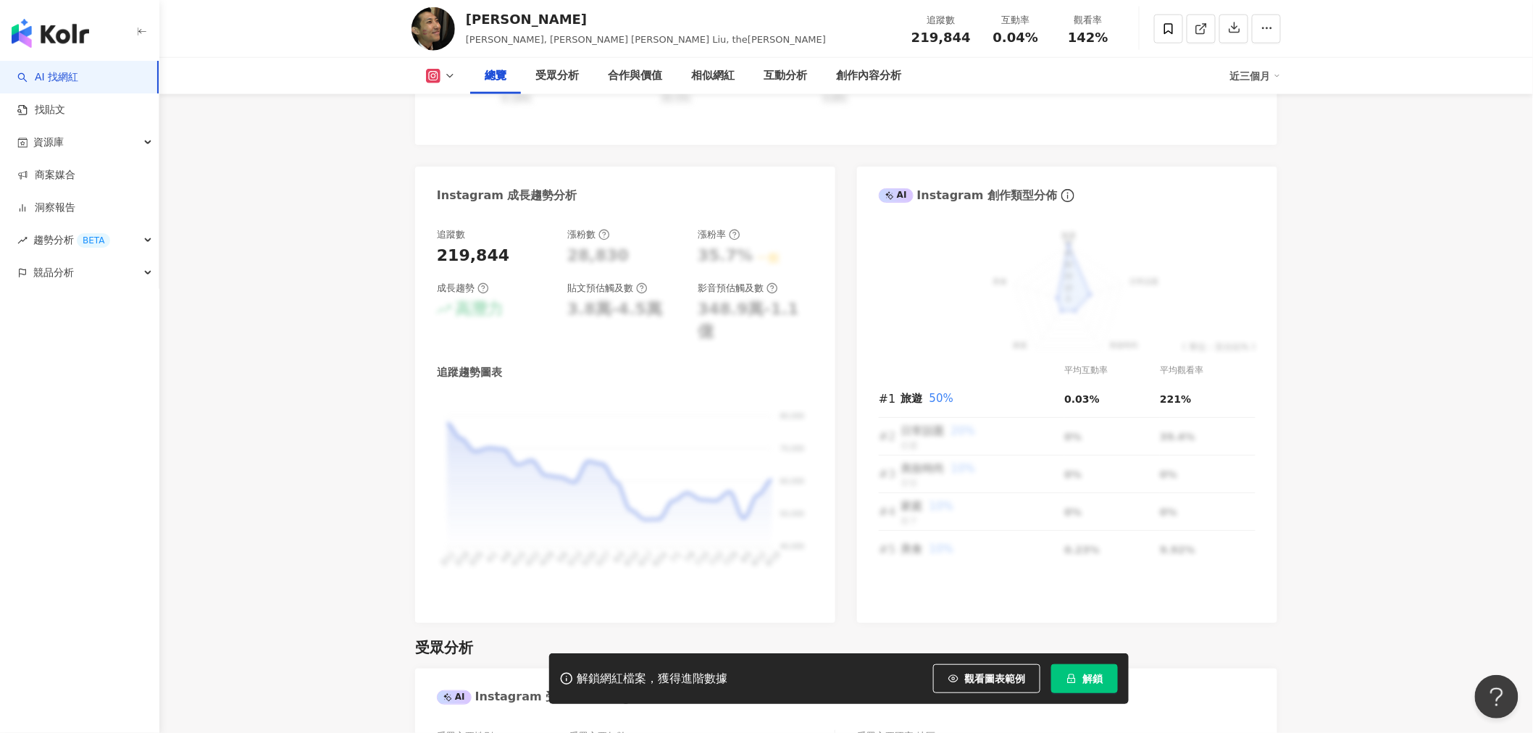
scroll to position [805, 0]
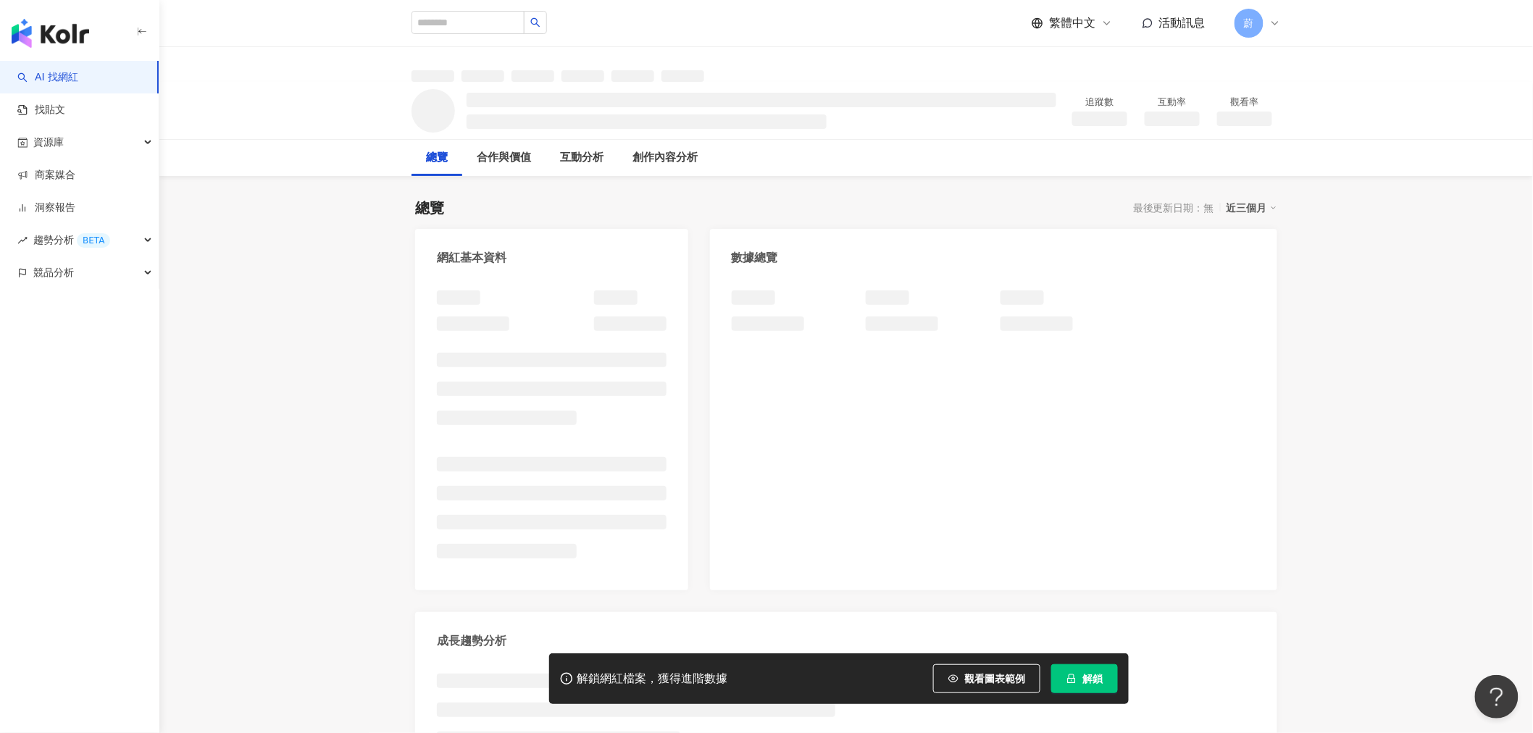
click at [1091, 673] on span "解鎖" at bounding box center [1092, 679] width 20 height 12
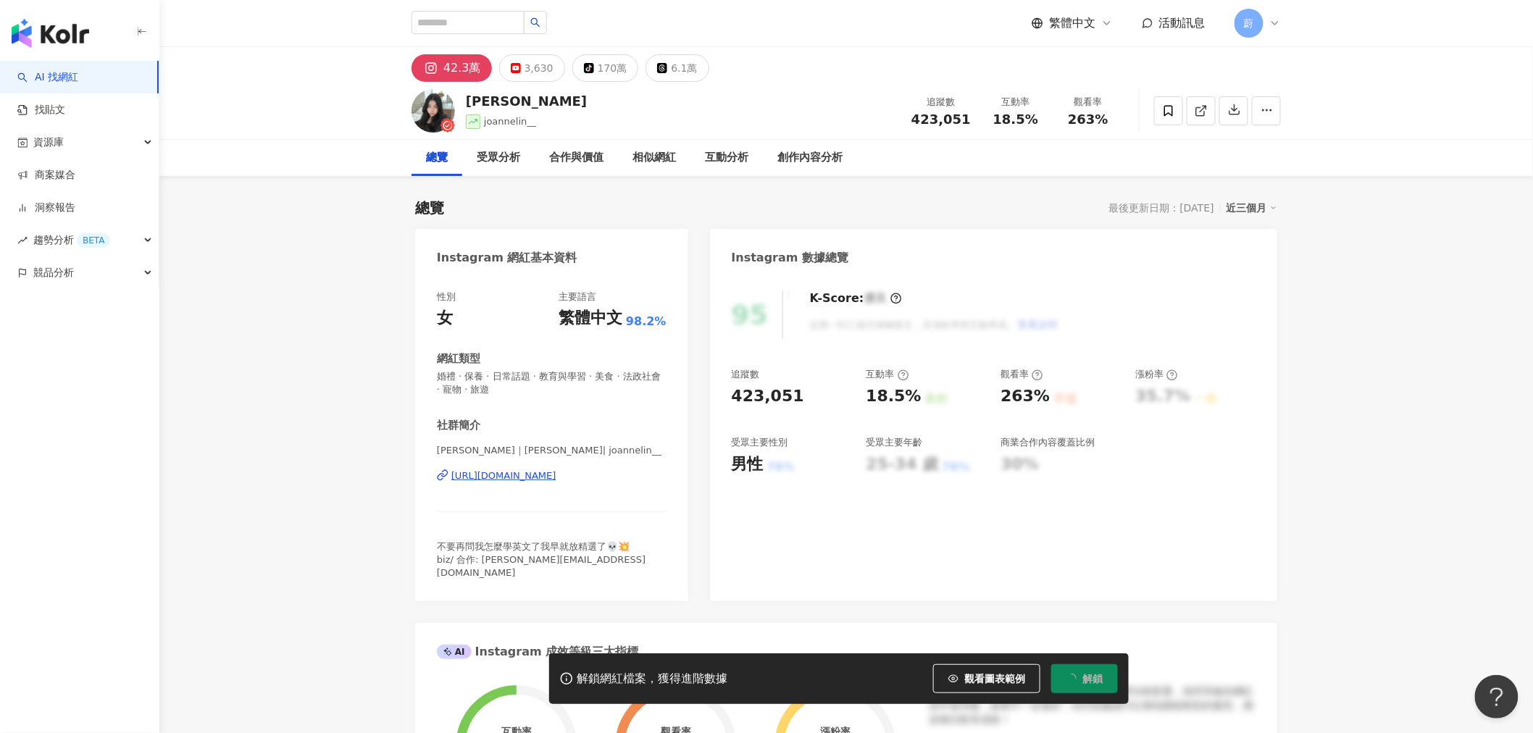
click at [1097, 677] on span "解鎖" at bounding box center [1092, 679] width 20 height 12
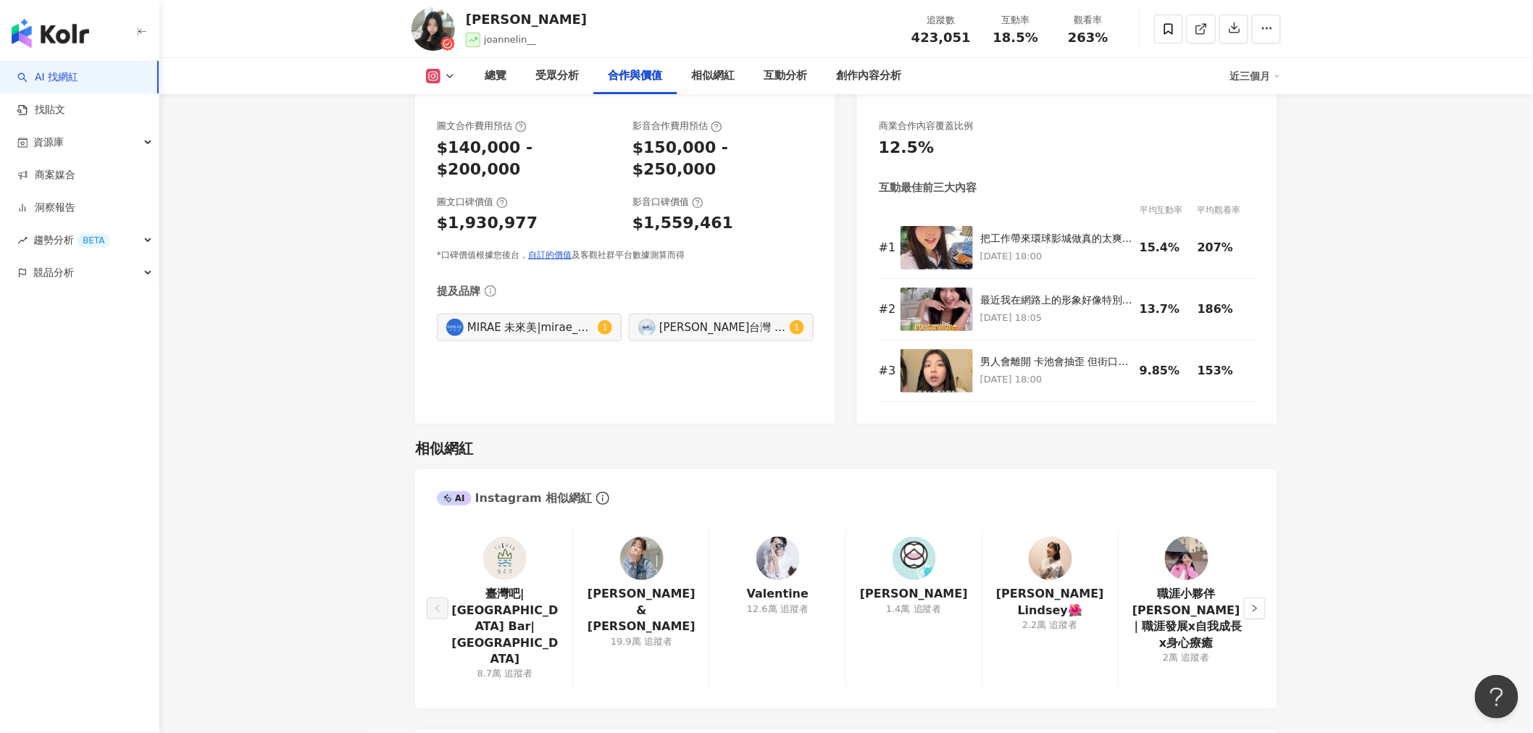
scroll to position [2254, 0]
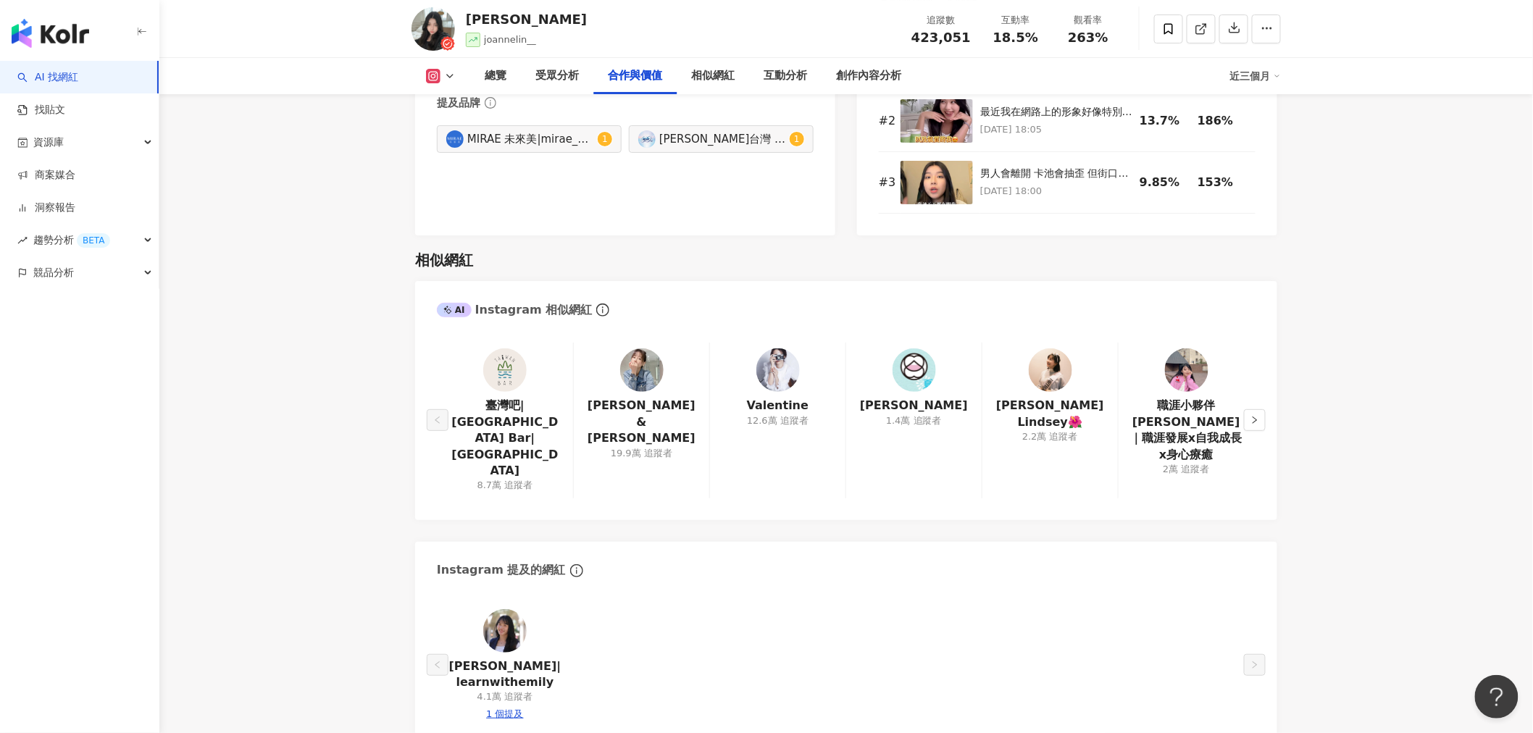
click at [1045, 348] on img at bounding box center [1050, 369] width 43 height 43
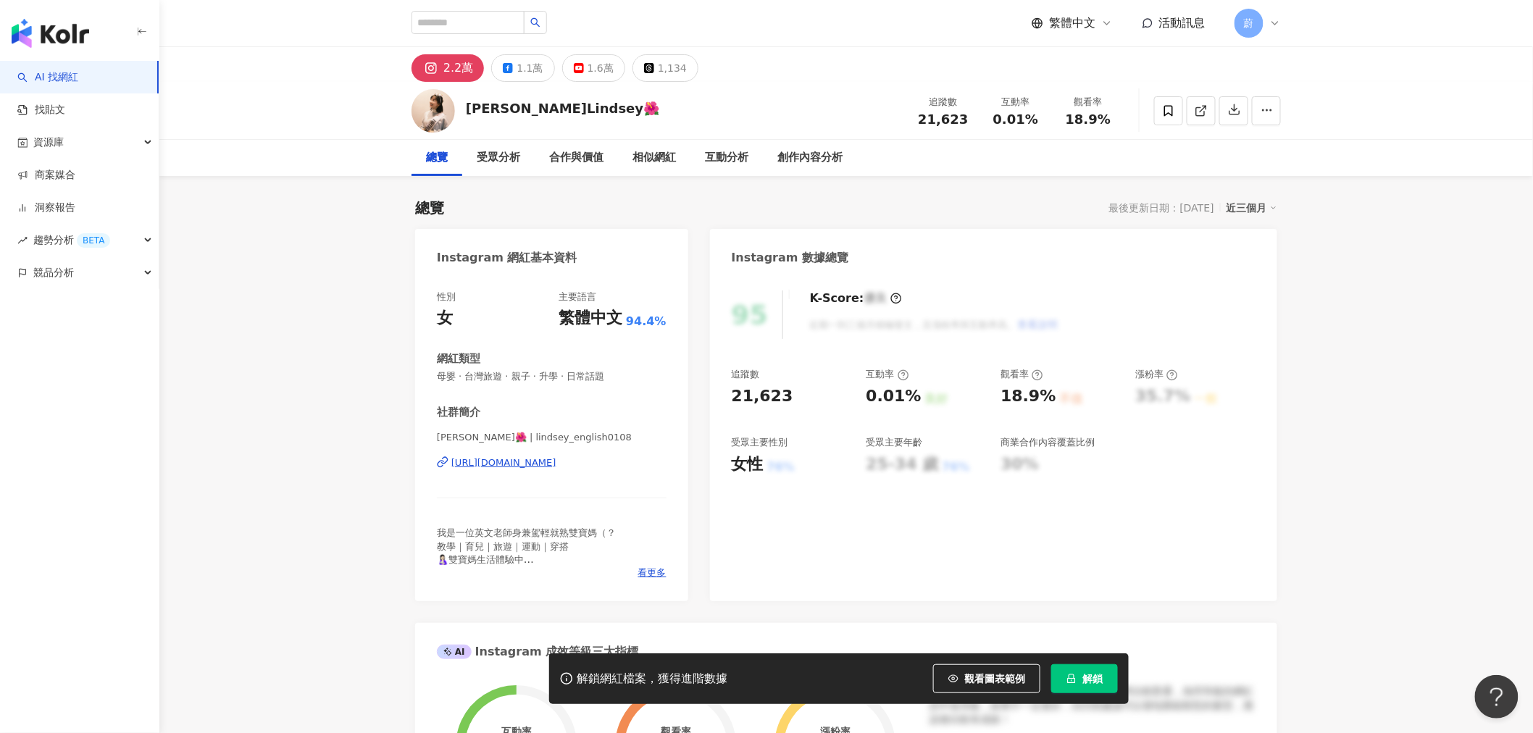
click at [1110, 677] on button "解鎖" at bounding box center [1084, 678] width 67 height 29
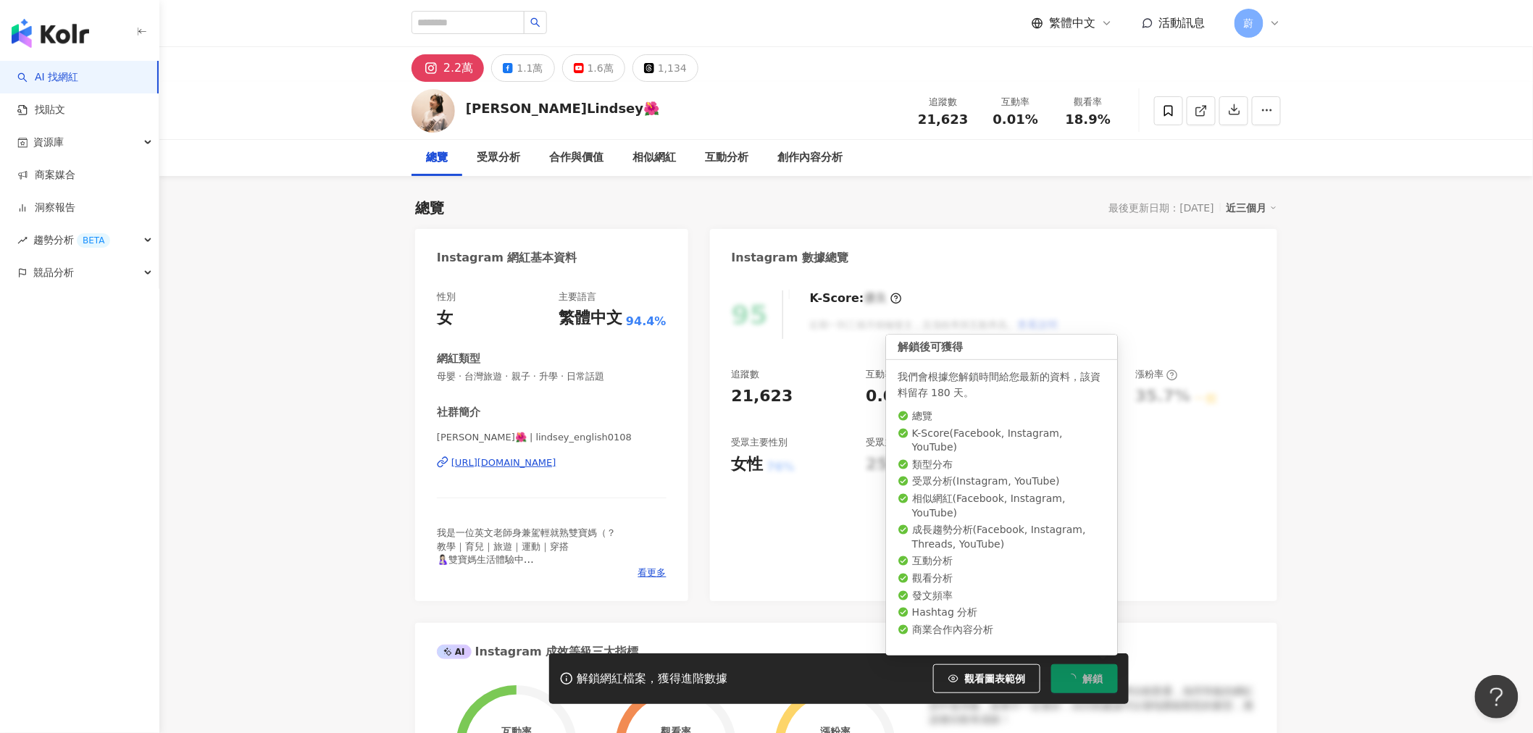
click at [1097, 679] on span "解鎖" at bounding box center [1092, 679] width 20 height 12
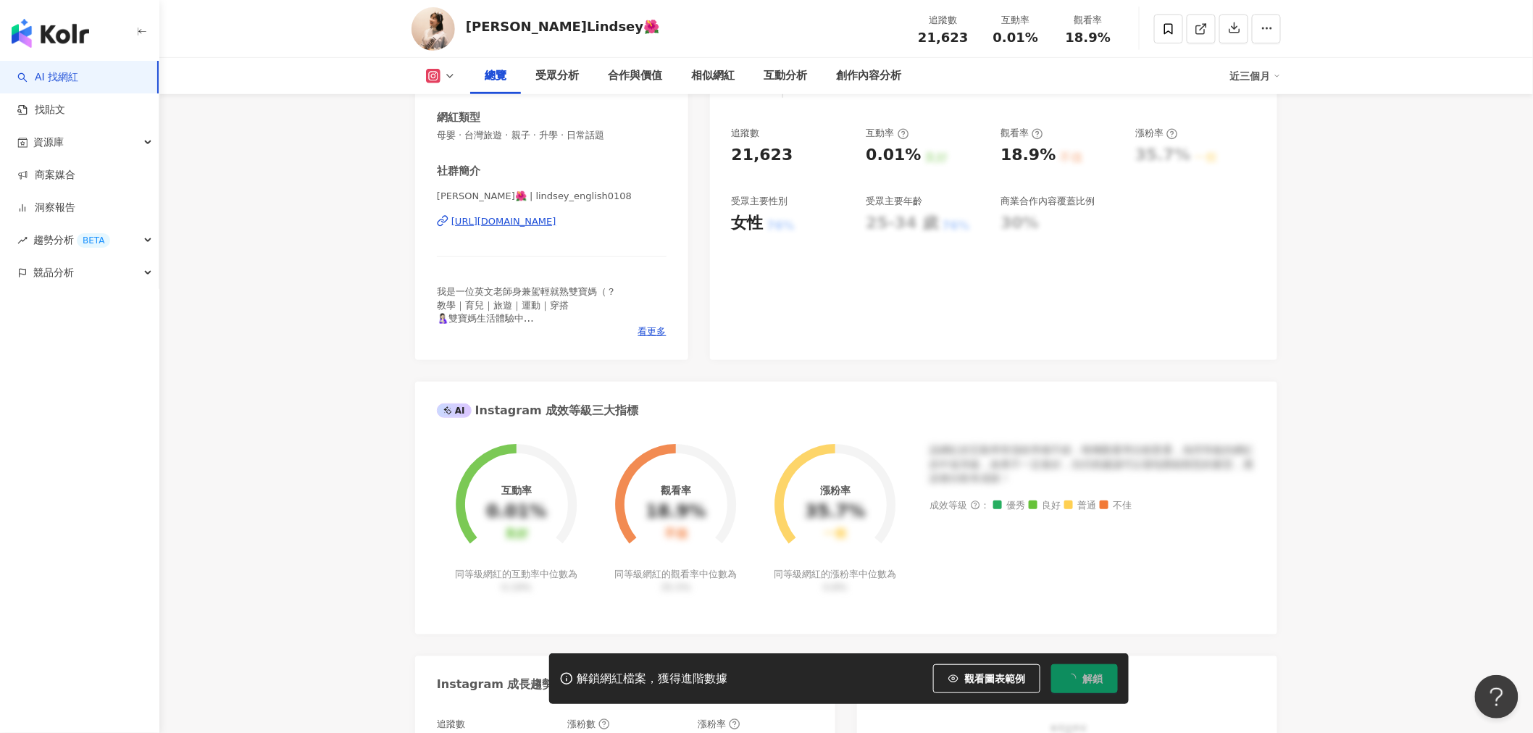
scroll to position [563, 0]
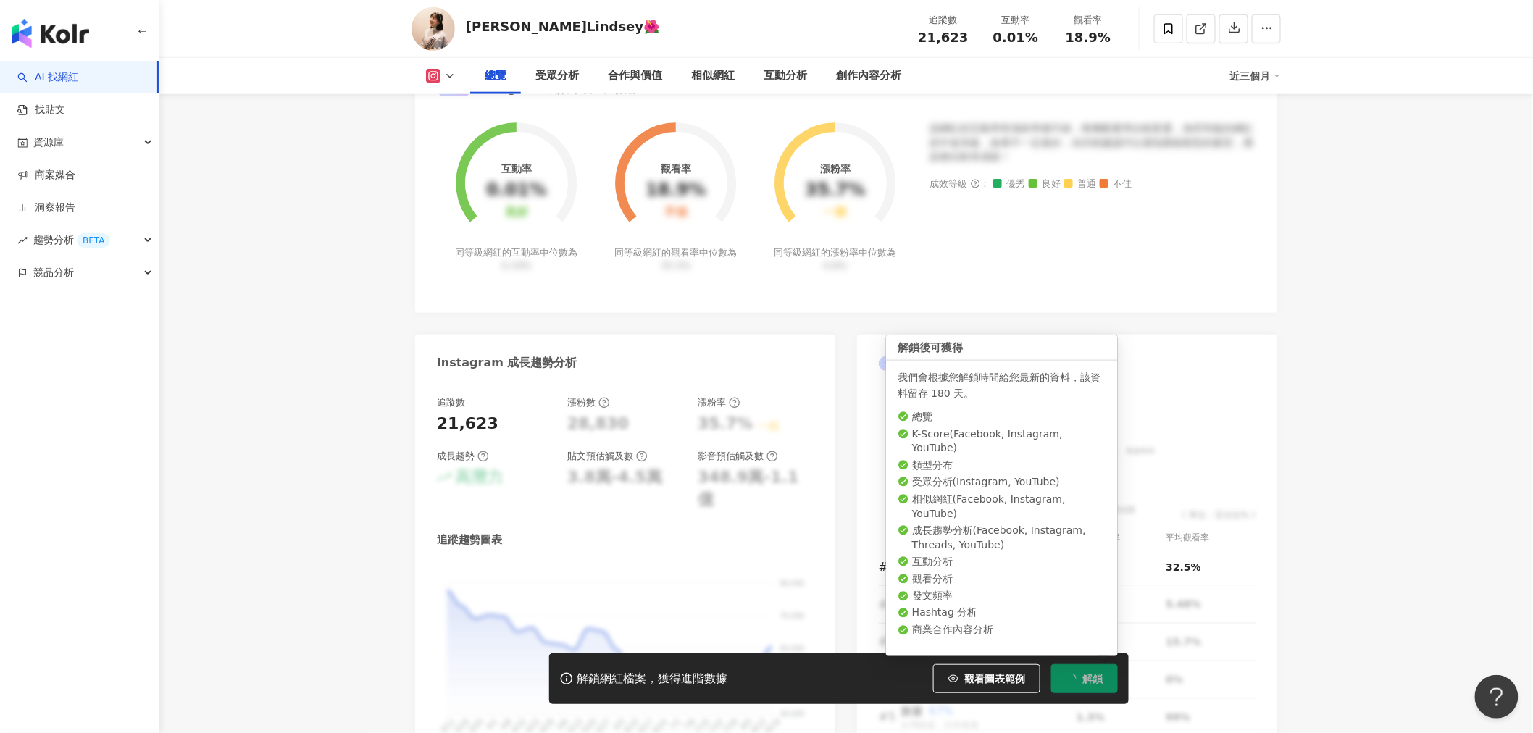
click at [1079, 684] on button "解鎖" at bounding box center [1084, 678] width 67 height 29
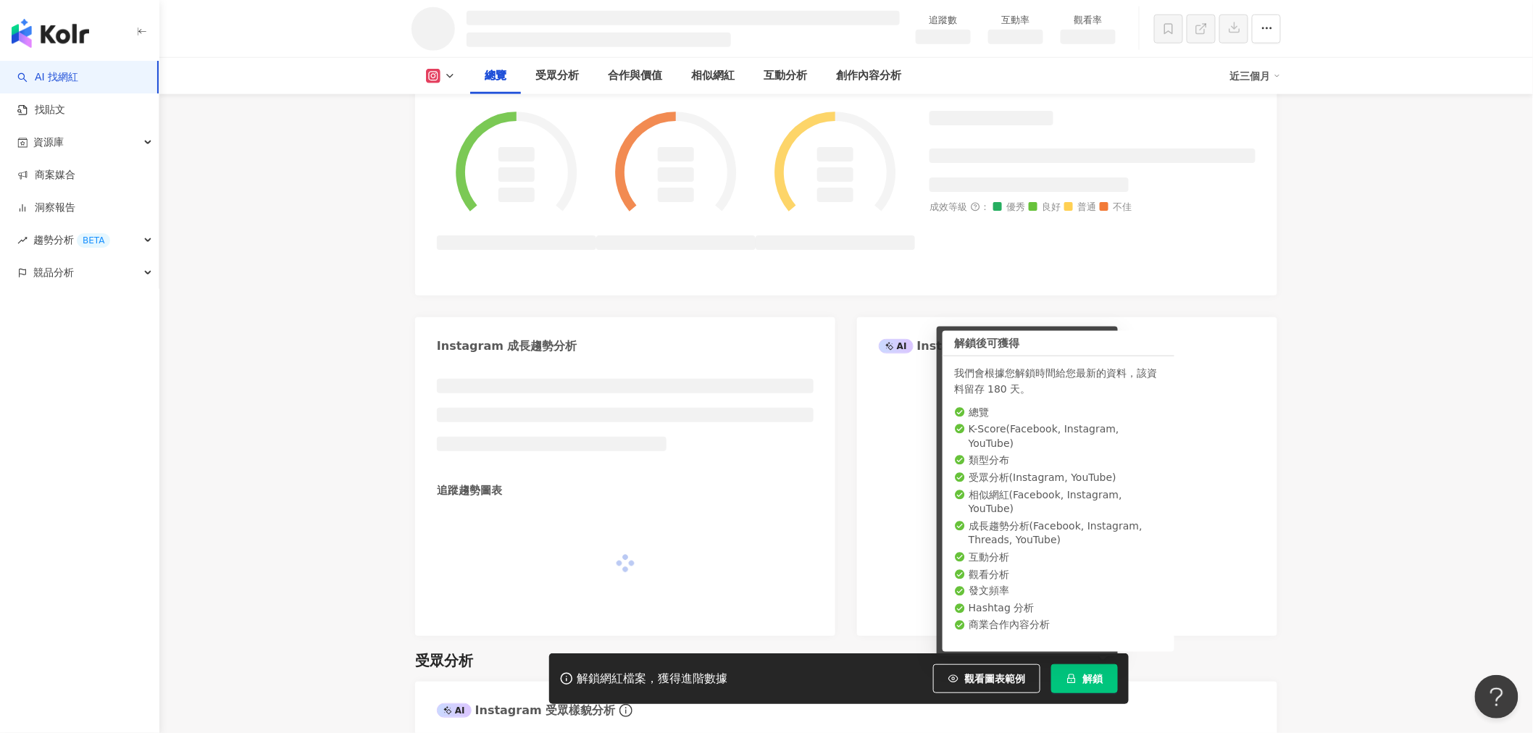
scroll to position [616, 0]
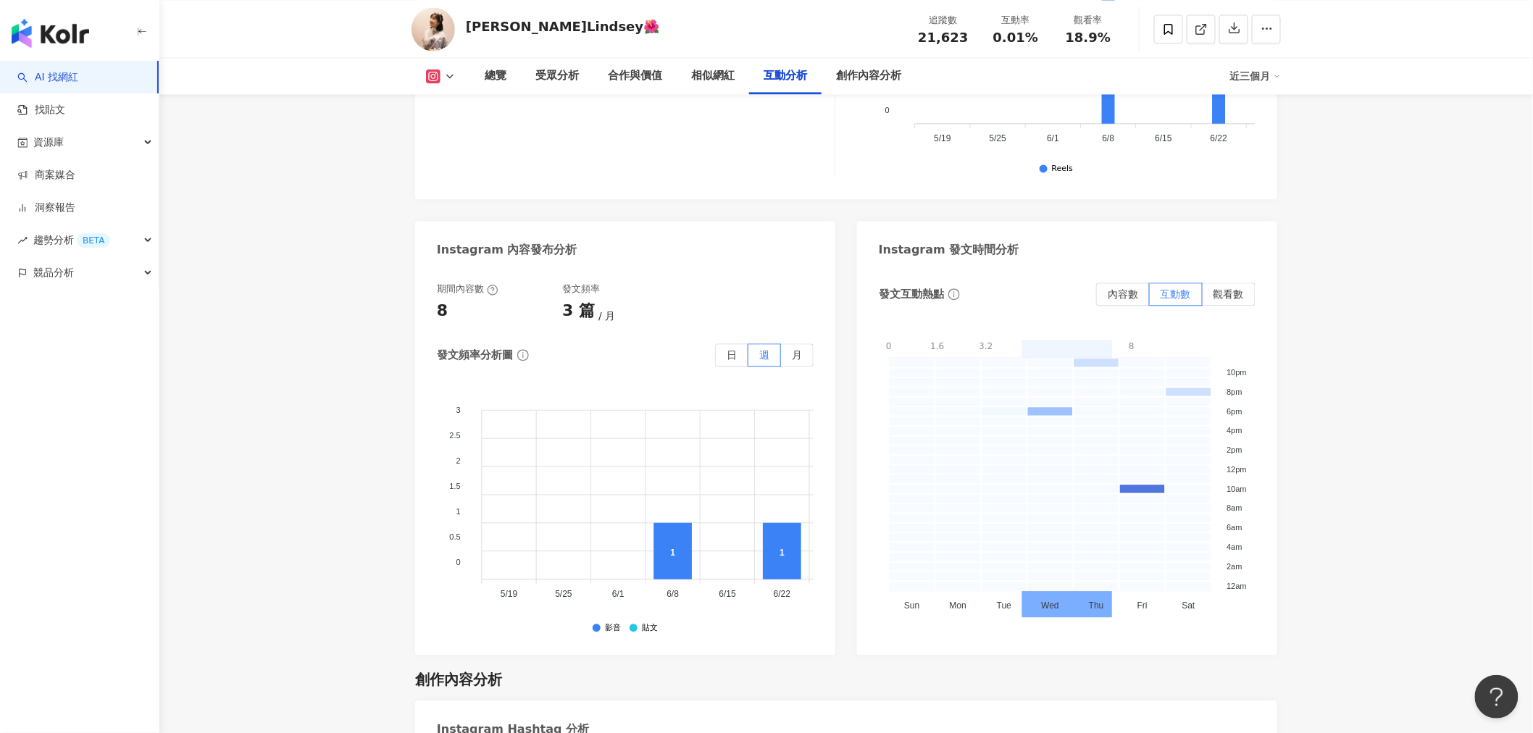
scroll to position [3944, 0]
